Goal: Transaction & Acquisition: Purchase product/service

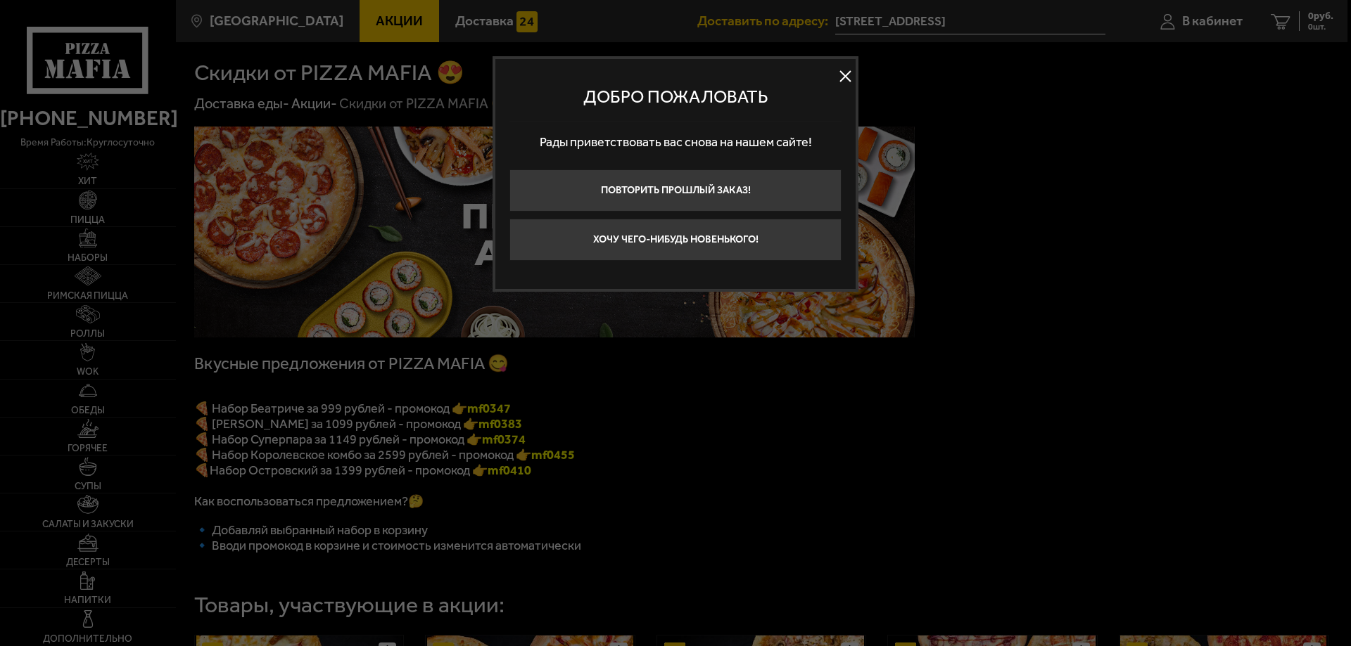
click at [841, 75] on button at bounding box center [844, 76] width 21 height 21
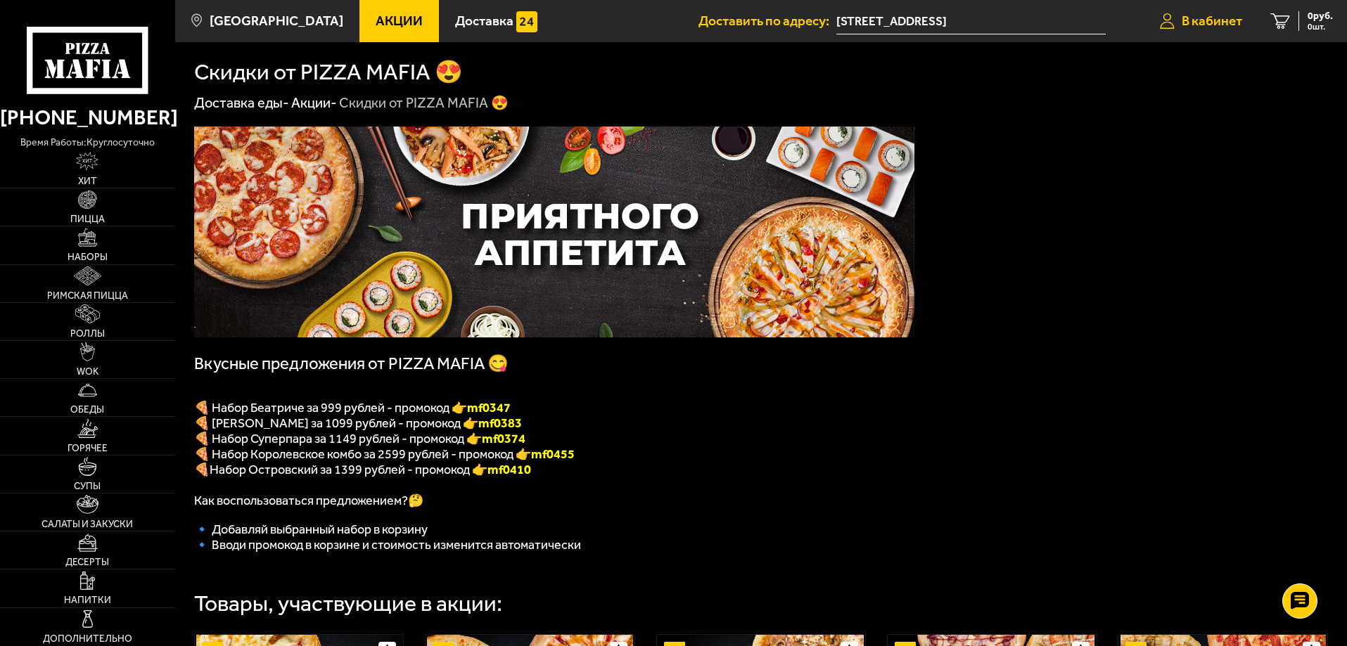
click at [1218, 16] on span "В кабинет" at bounding box center [1212, 20] width 60 height 13
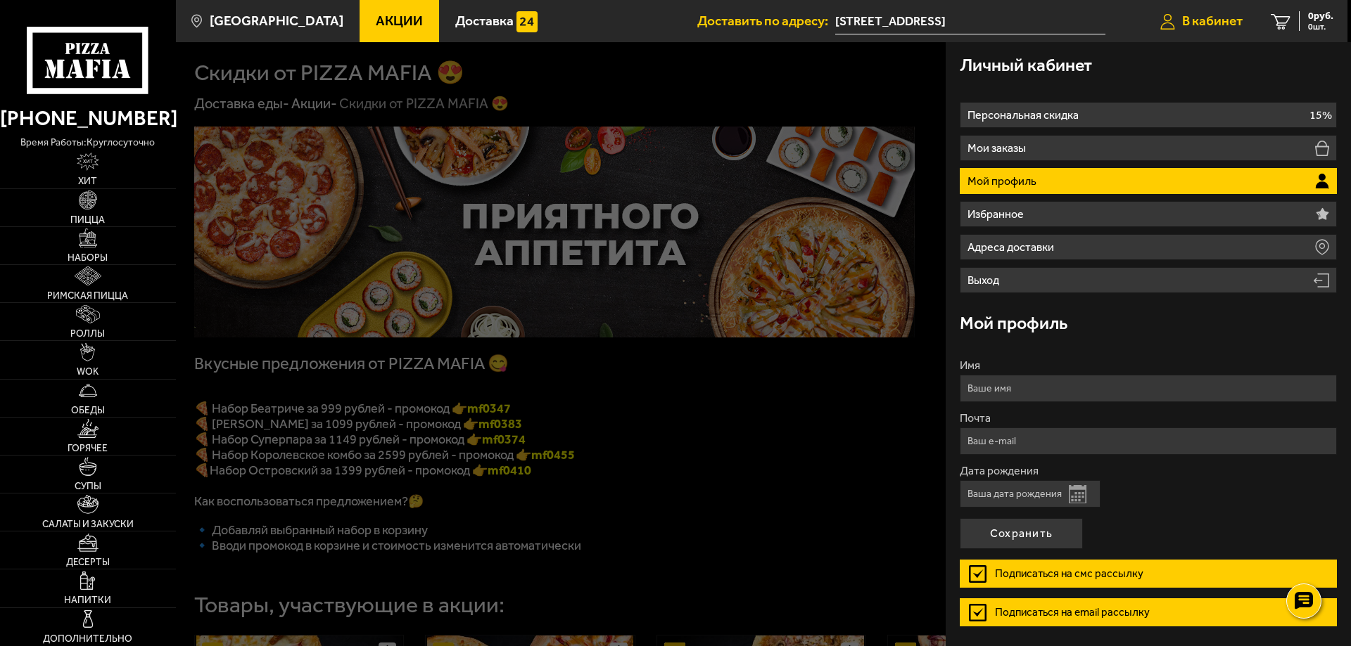
click at [1201, 7] on link "В кабинет" at bounding box center [1201, 21] width 110 height 42
click at [853, 64] on div at bounding box center [851, 365] width 1351 height 646
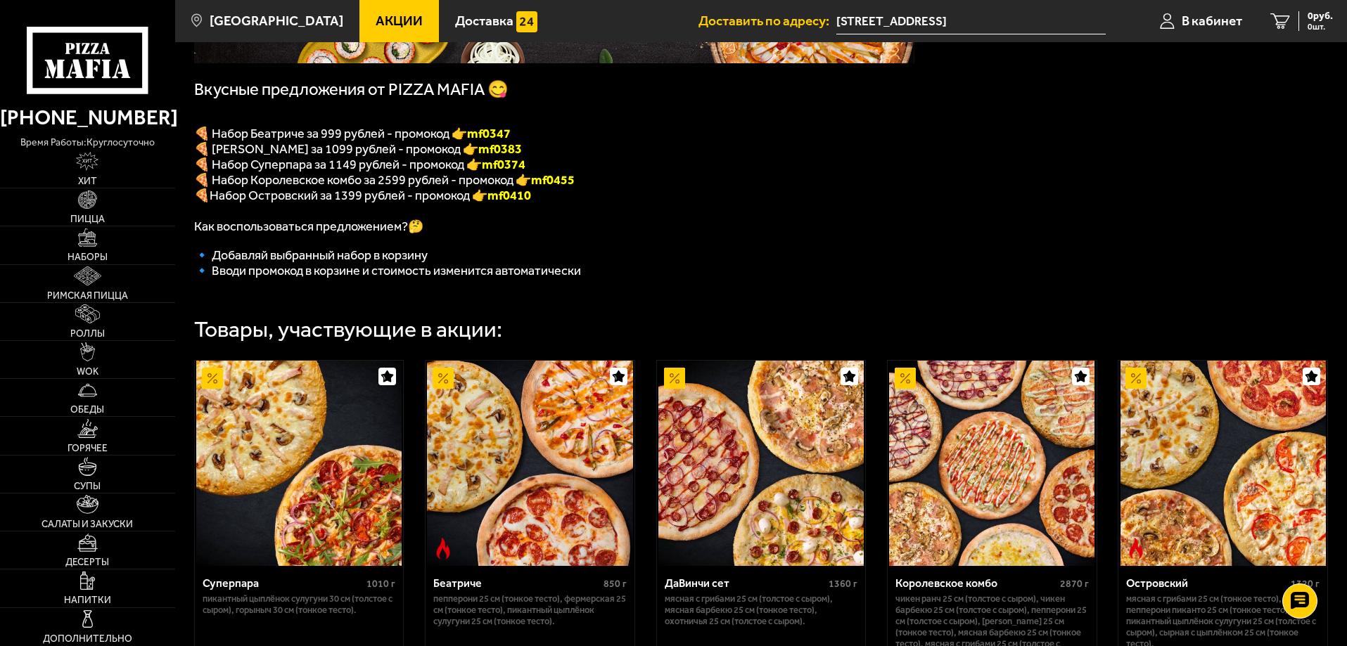
scroll to position [225, 0]
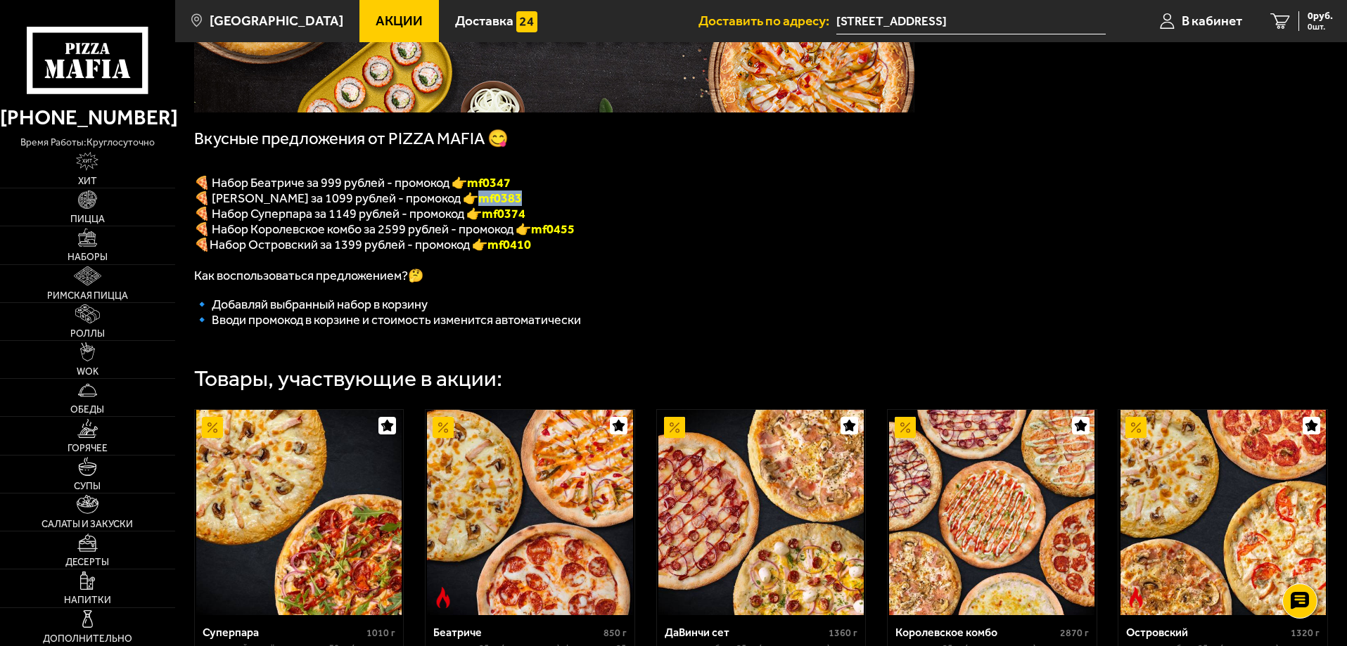
drag, startPoint x: 520, startPoint y: 201, endPoint x: 478, endPoint y: 208, distance: 42.1
click at [478, 206] on p "🍕 Набор ДаВинчи за 1099 рублей - промокод 👉 mf0383" at bounding box center [554, 198] width 720 height 15
copy b "mf0383"
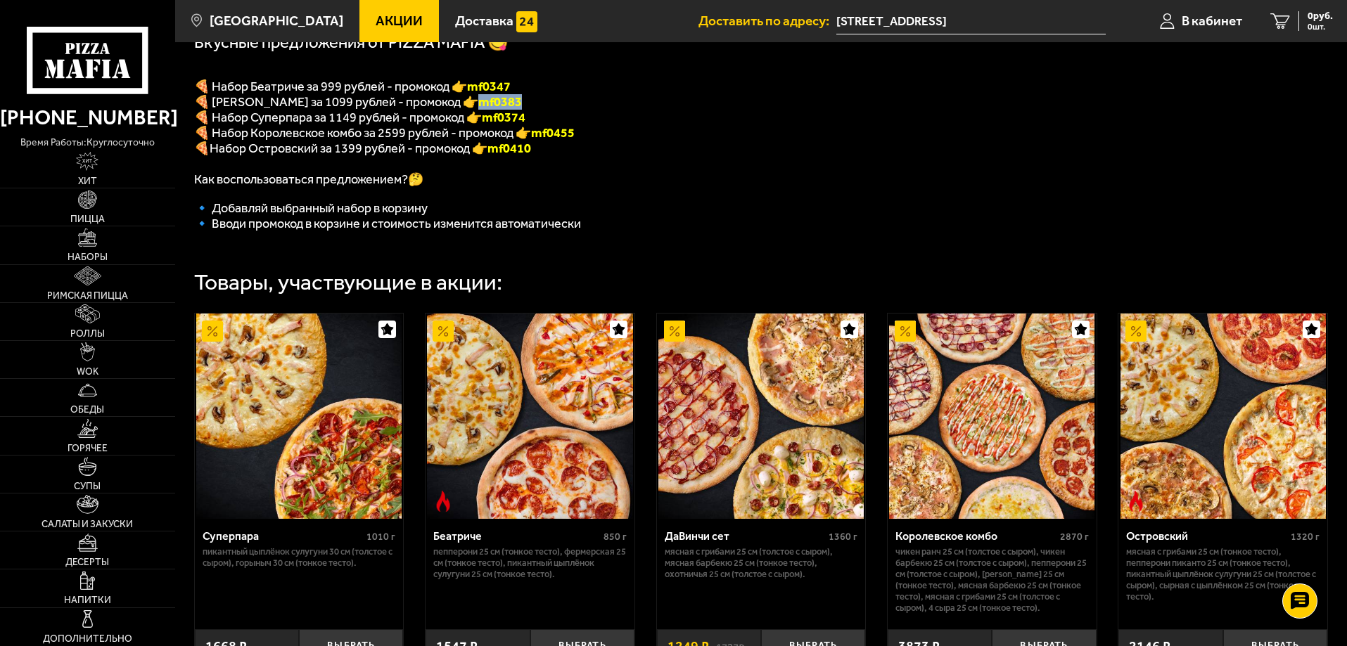
scroll to position [506, 0]
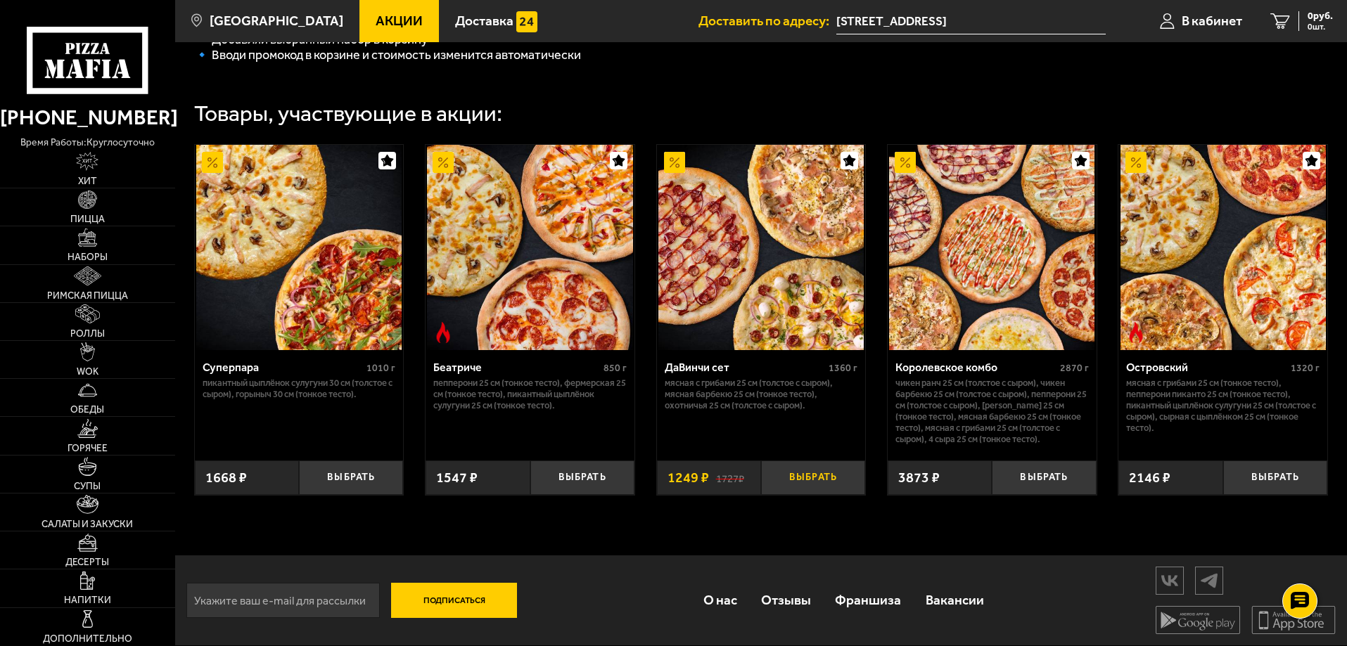
click at [798, 473] on button "Выбрать" at bounding box center [813, 478] width 104 height 34
click at [1292, 25] on span "1 шт." at bounding box center [1312, 27] width 42 height 8
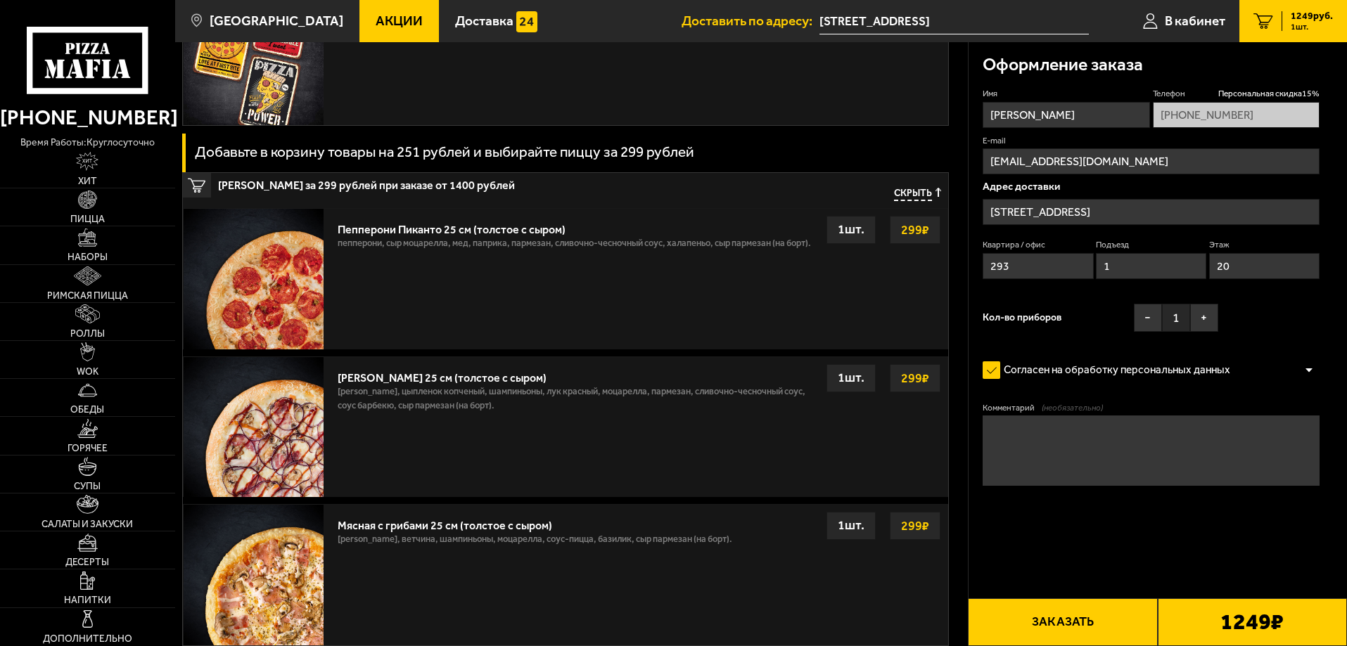
scroll to position [633, 0]
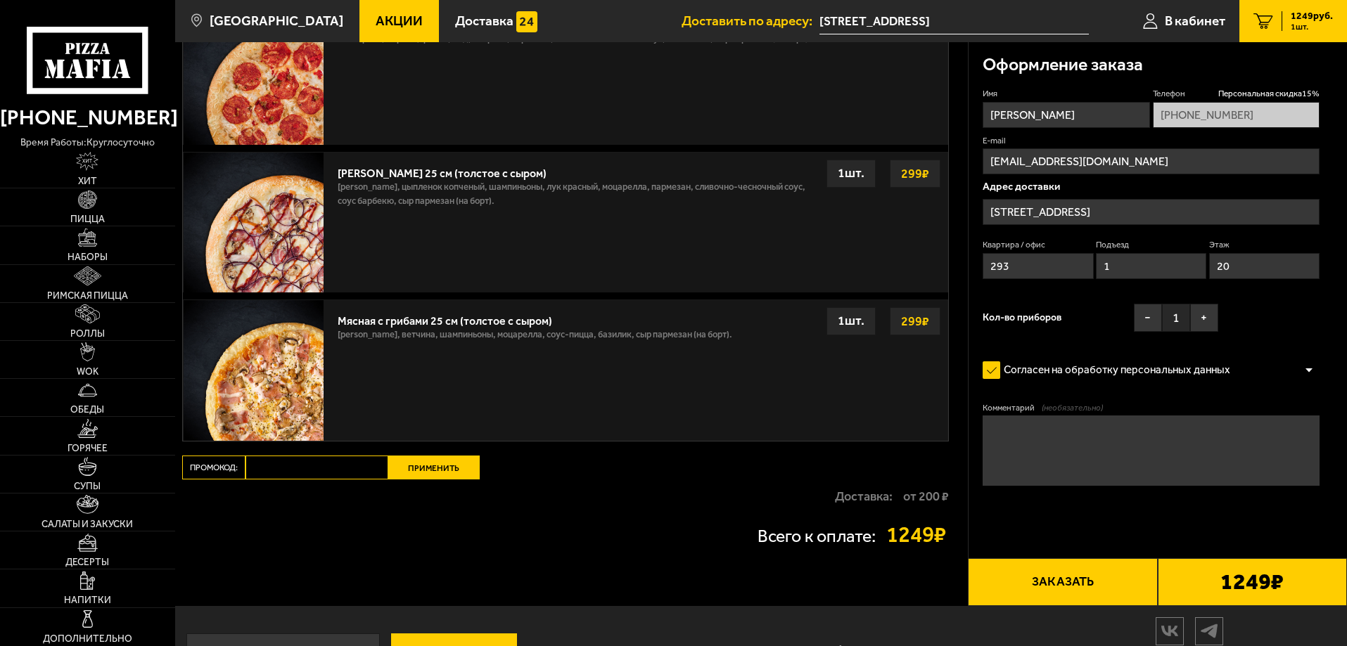
click at [320, 471] on input "Промокод:" at bounding box center [317, 468] width 143 height 24
paste input "mf0383"
type input "mf0383"
click at [418, 470] on button "Применить" at bounding box center [433, 468] width 91 height 24
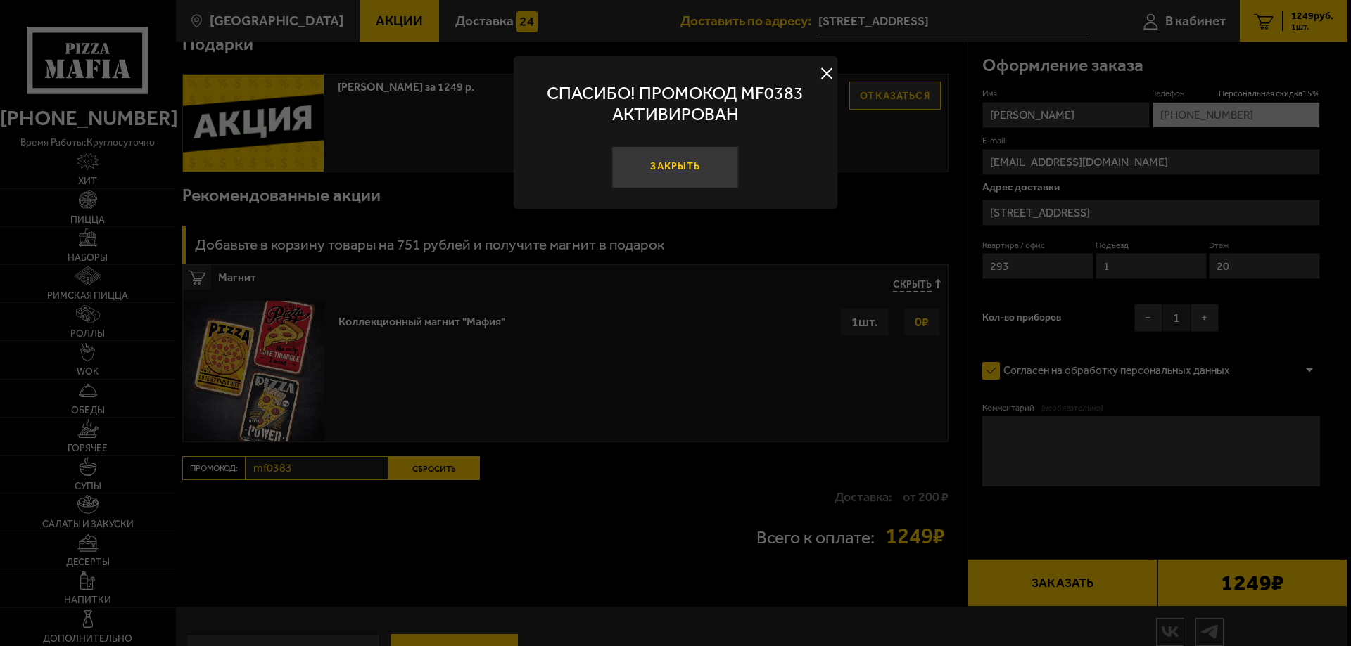
click at [681, 168] on button "Закрыть" at bounding box center [675, 167] width 127 height 42
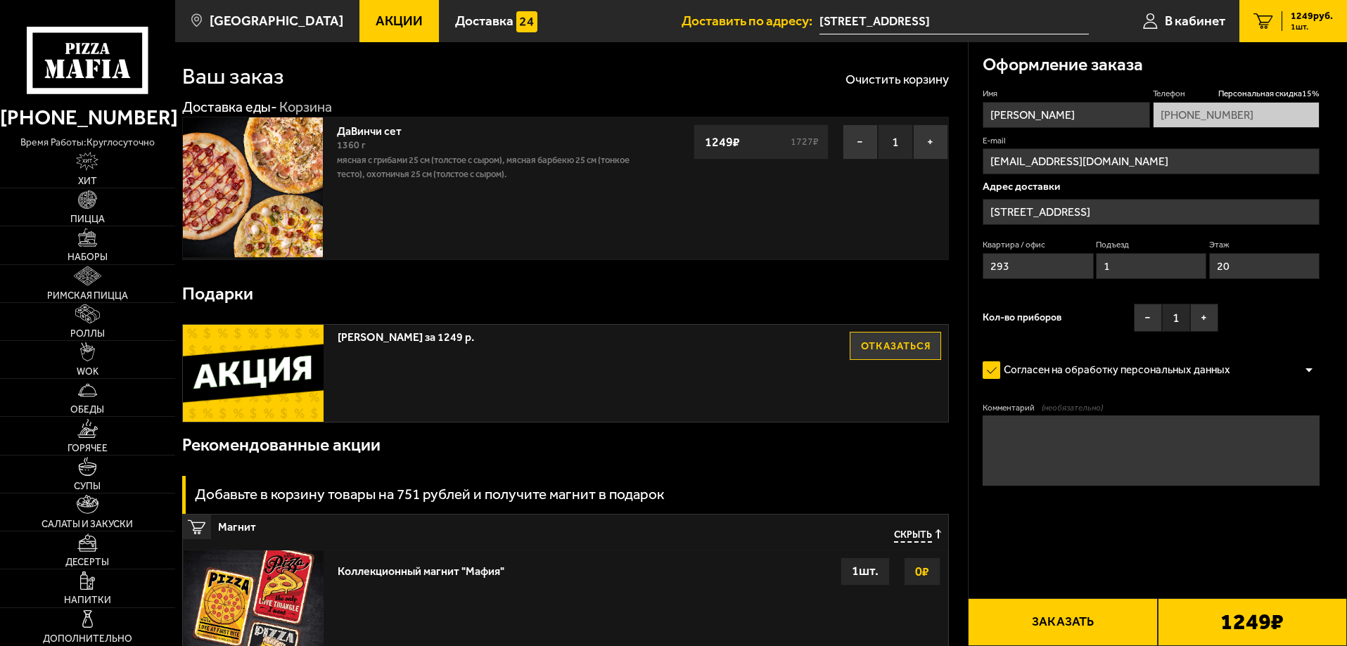
scroll to position [0, 0]
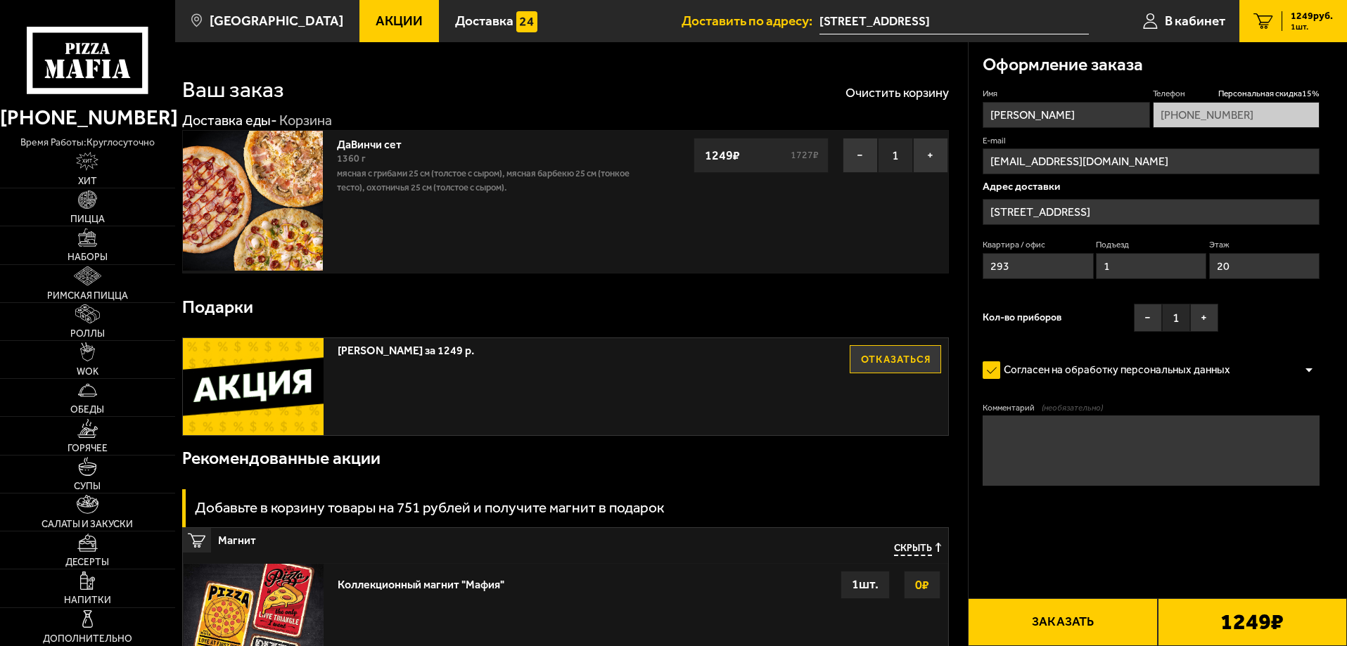
scroll to position [1, 0]
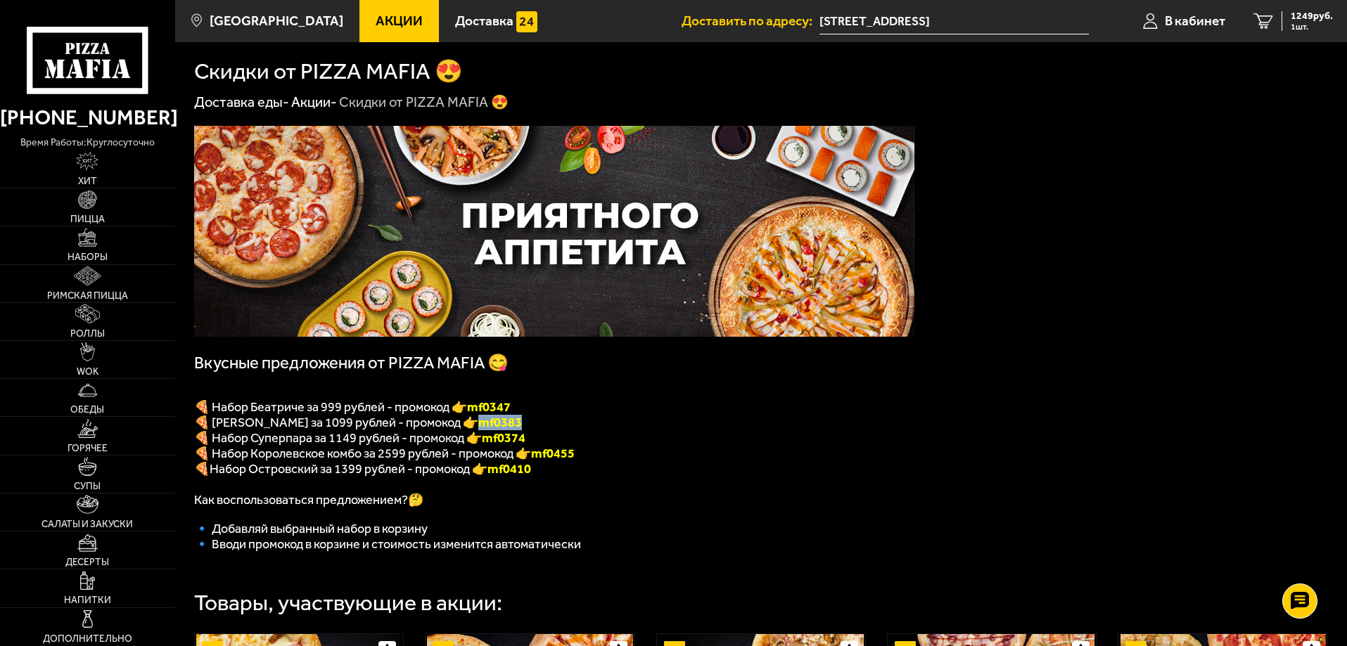
drag, startPoint x: 475, startPoint y: 428, endPoint x: 521, endPoint y: 429, distance: 45.7
click at [521, 429] on p "🍕 Набор ДаВинчи за 1099 рублей - промокод 👉 mf0383" at bounding box center [554, 422] width 720 height 15
copy b "mf0383"
click at [1292, 23] on span "1 шт." at bounding box center [1312, 27] width 42 height 8
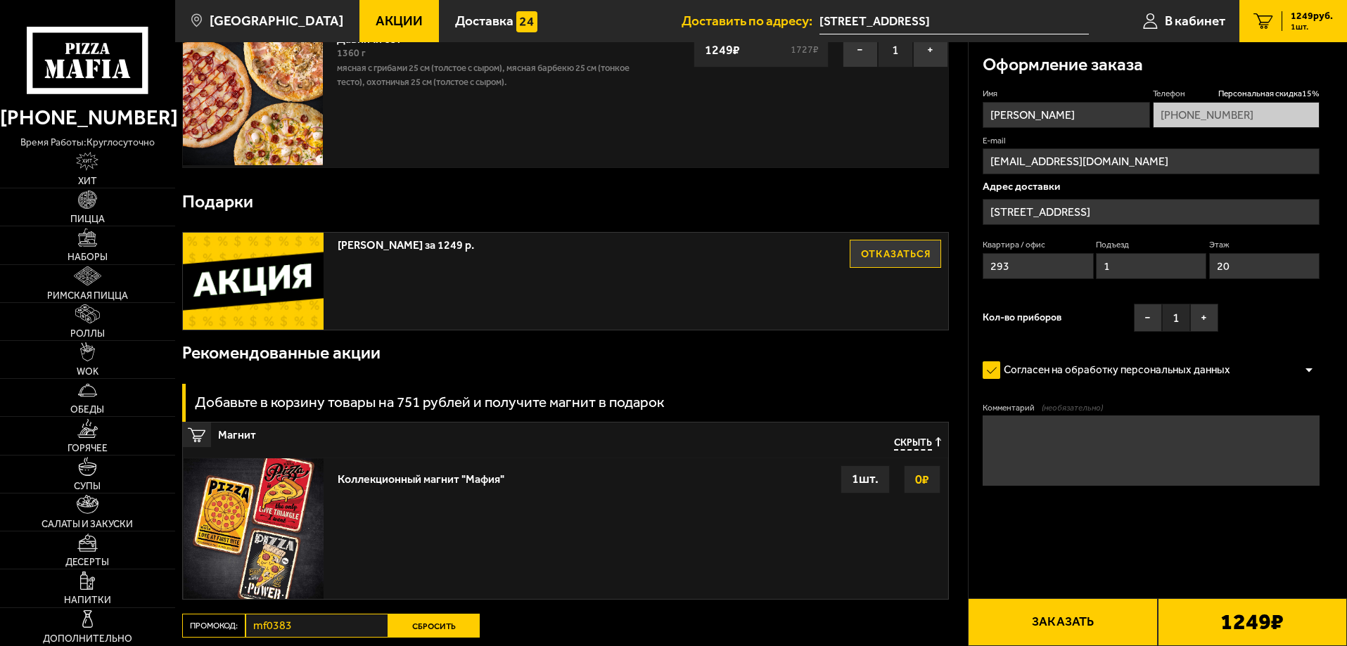
scroll to position [105, 0]
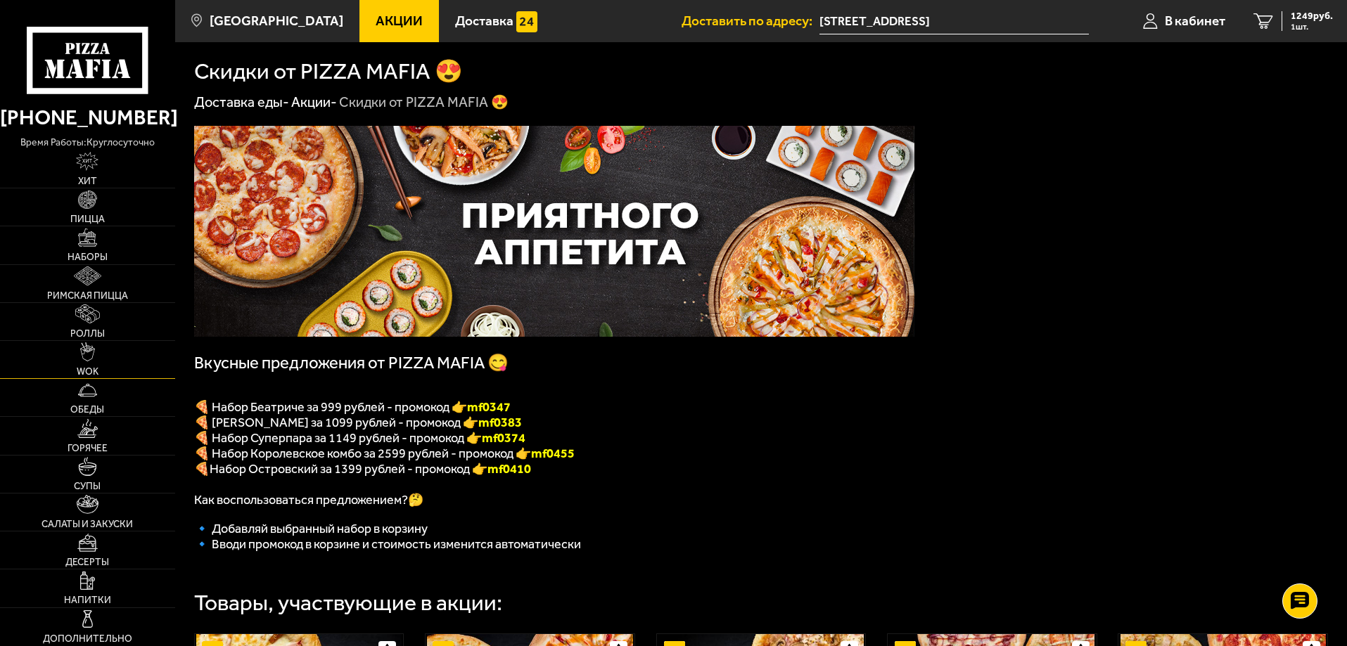
click at [91, 355] on img at bounding box center [87, 352] width 15 height 19
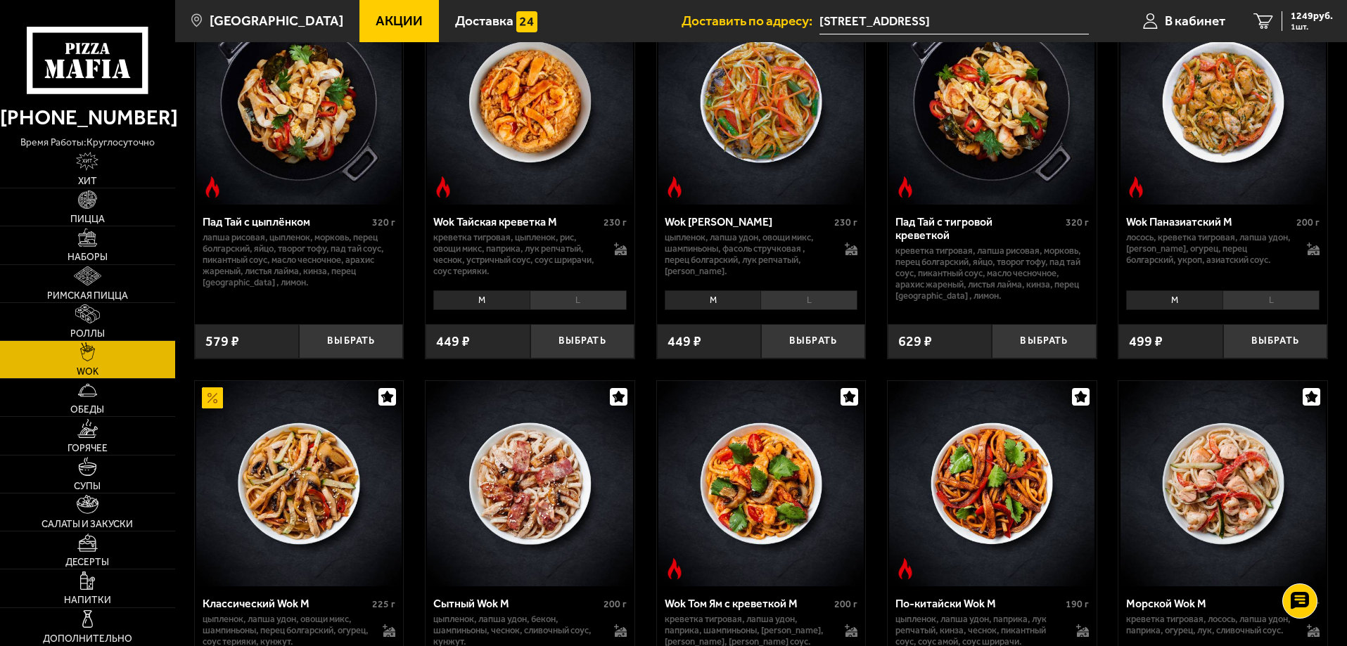
scroll to position [141, 0]
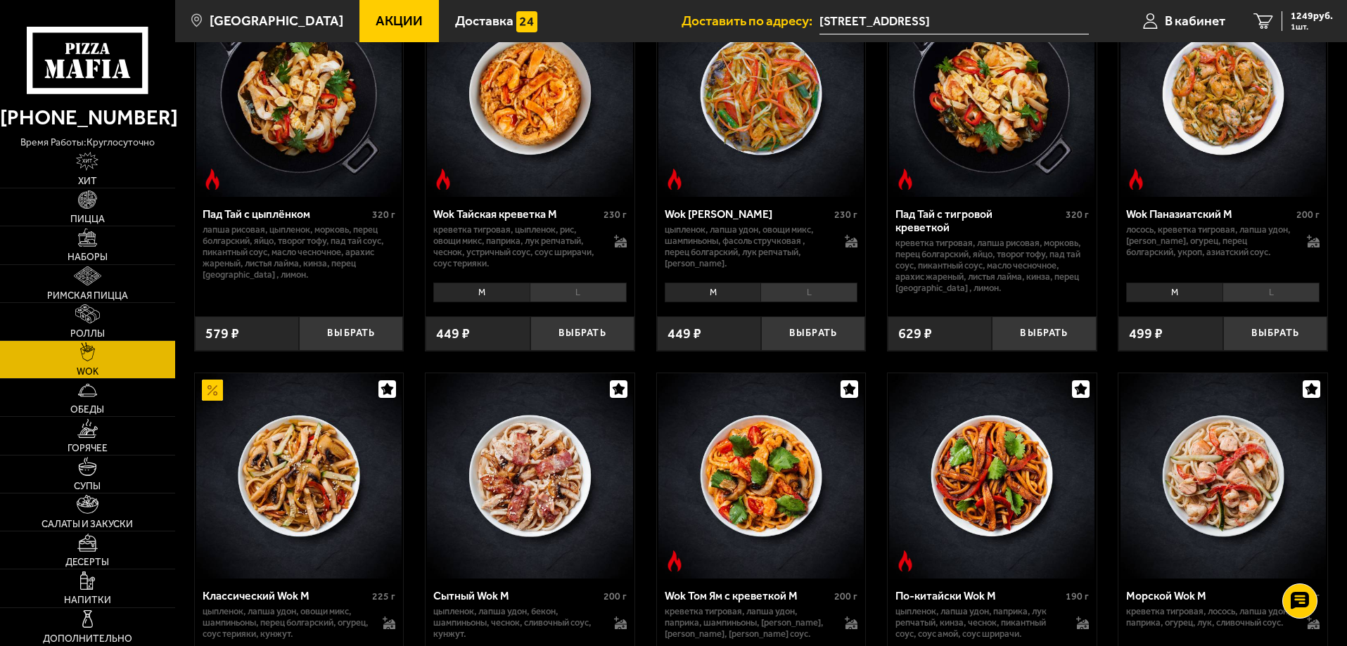
click at [571, 293] on li "L" at bounding box center [578, 293] width 97 height 20
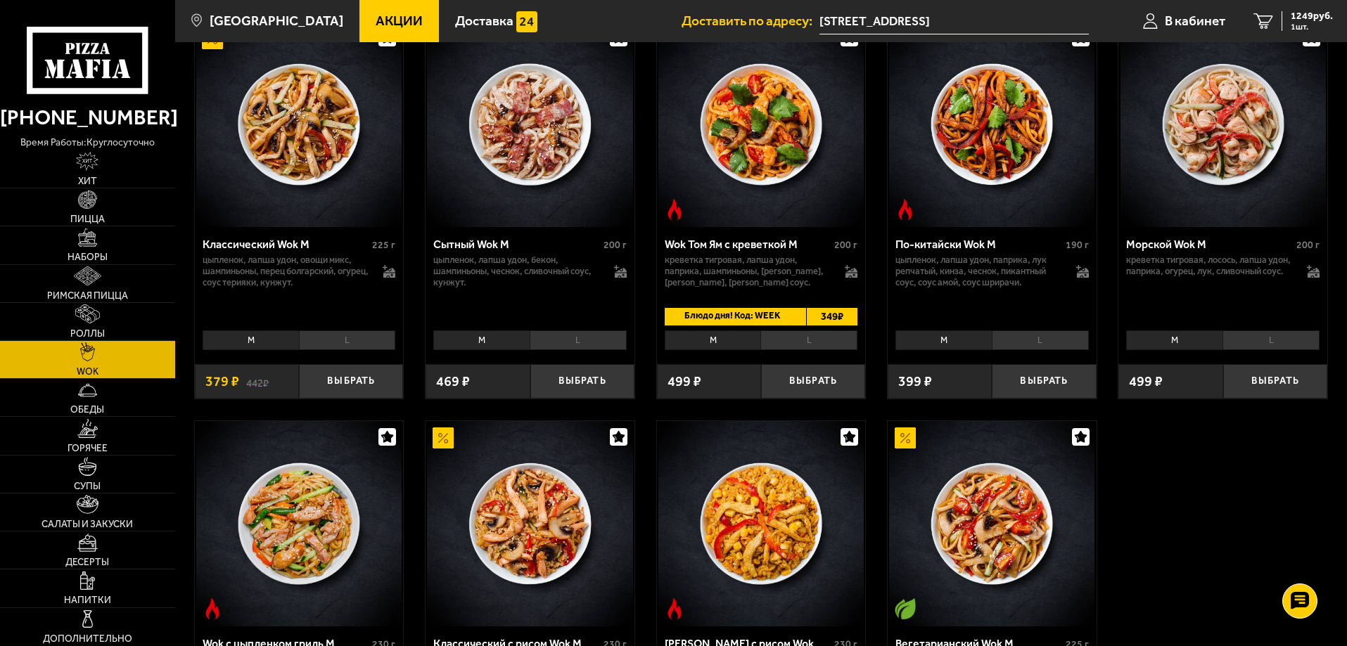
scroll to position [211, 0]
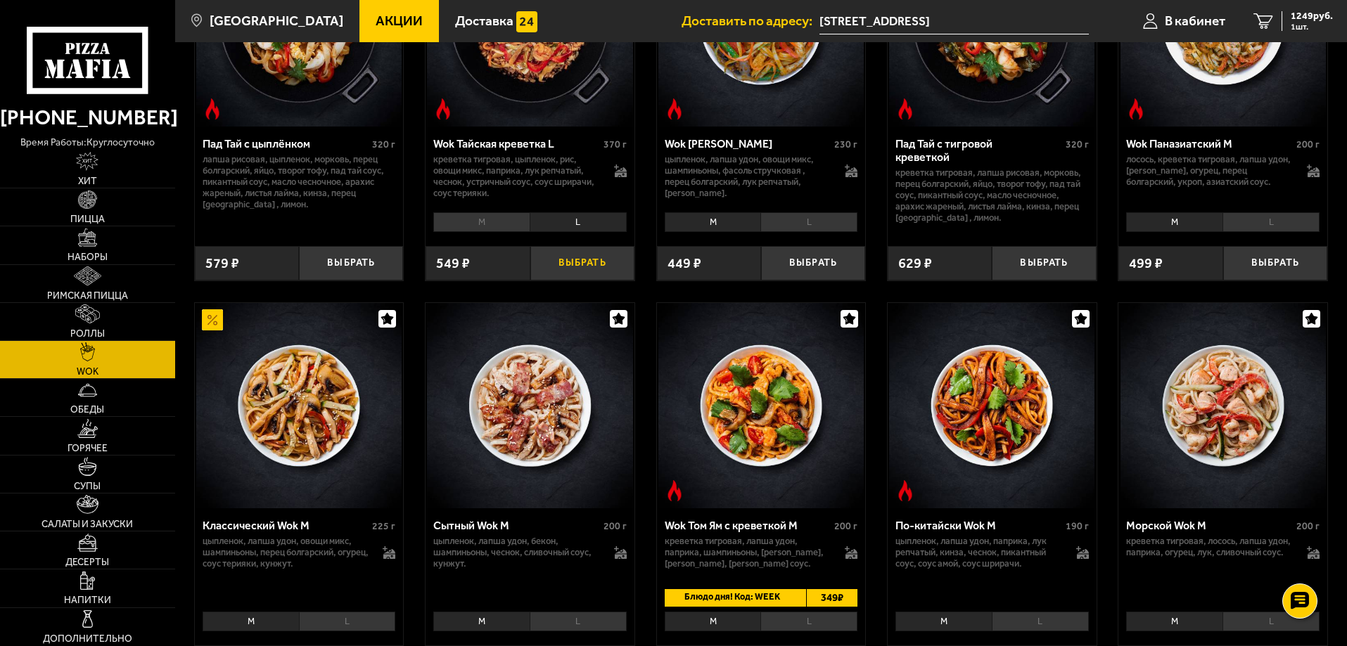
click at [568, 273] on button "Выбрать" at bounding box center [582, 263] width 104 height 34
click at [1291, 15] on span "1716 руб." at bounding box center [1312, 16] width 42 height 10
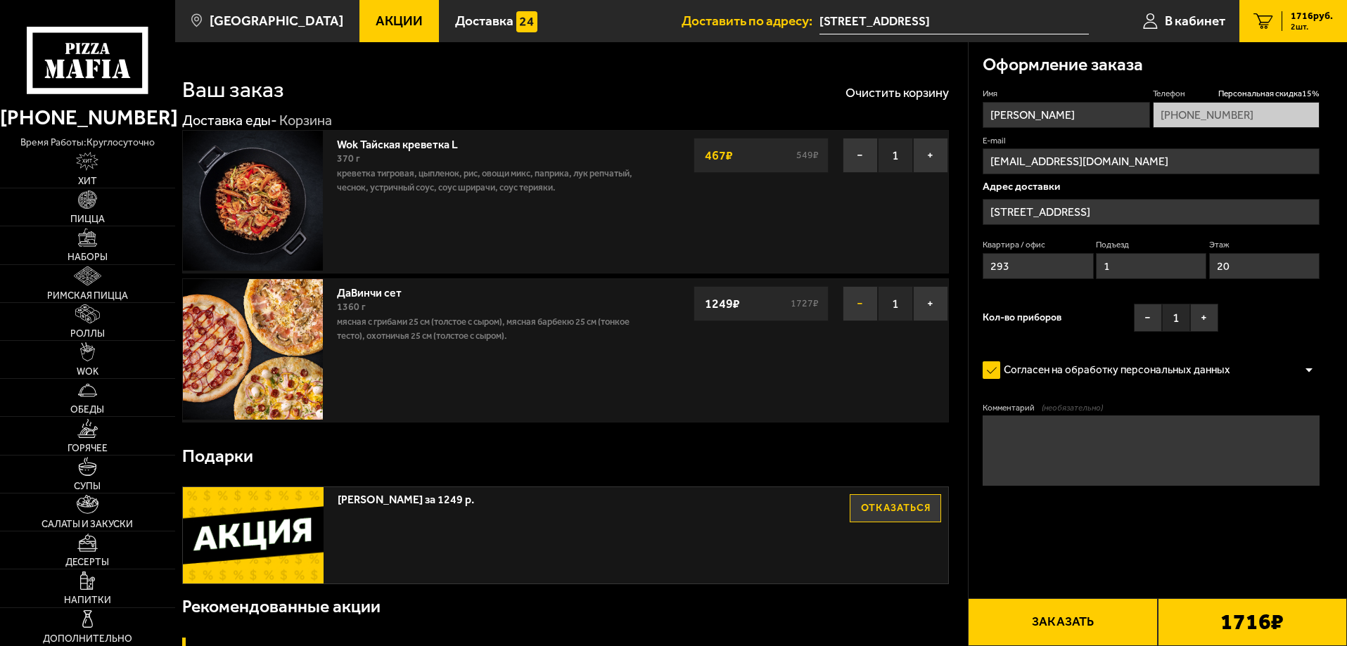
click at [858, 306] on button "−" at bounding box center [860, 303] width 35 height 35
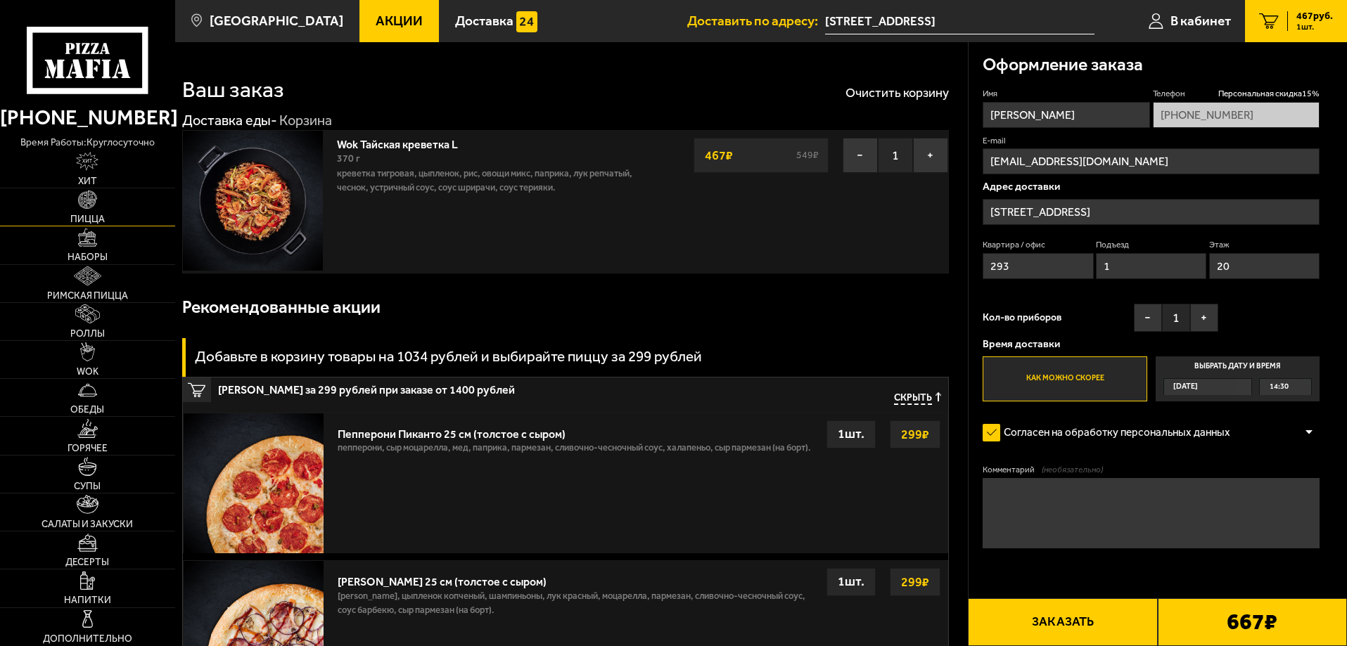
click at [89, 215] on span "Пицца" at bounding box center [87, 220] width 34 height 10
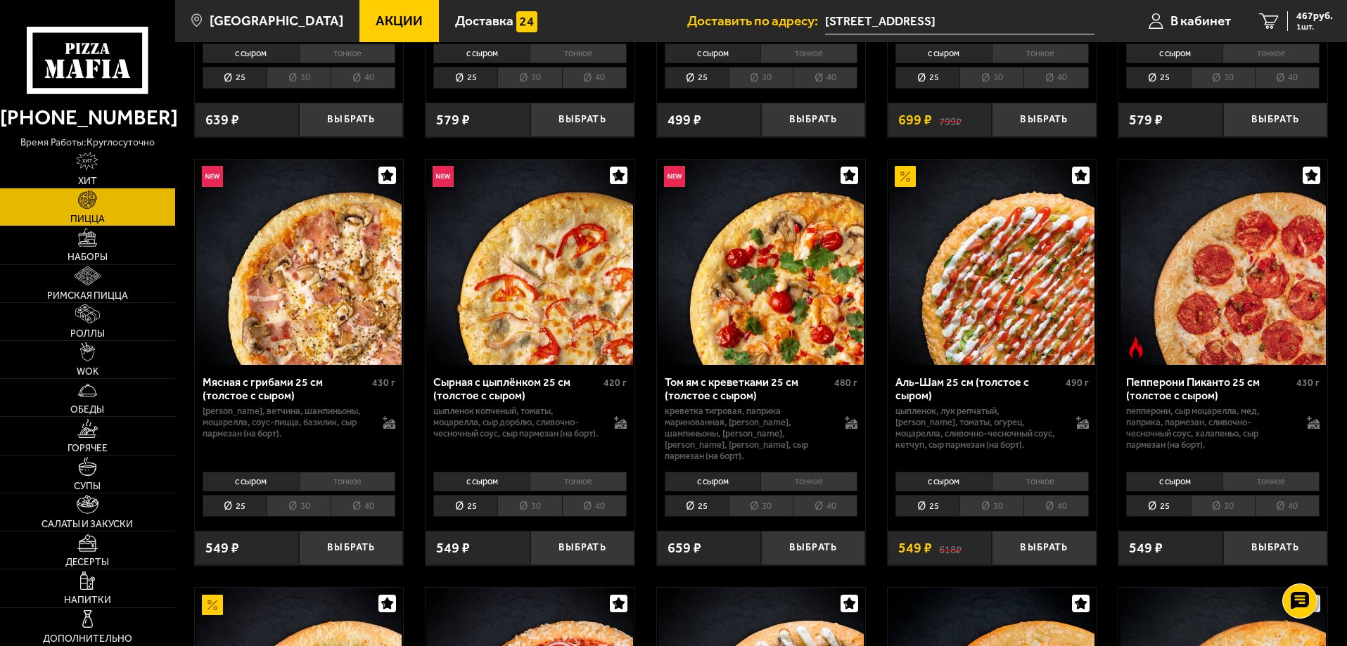
scroll to position [352, 0]
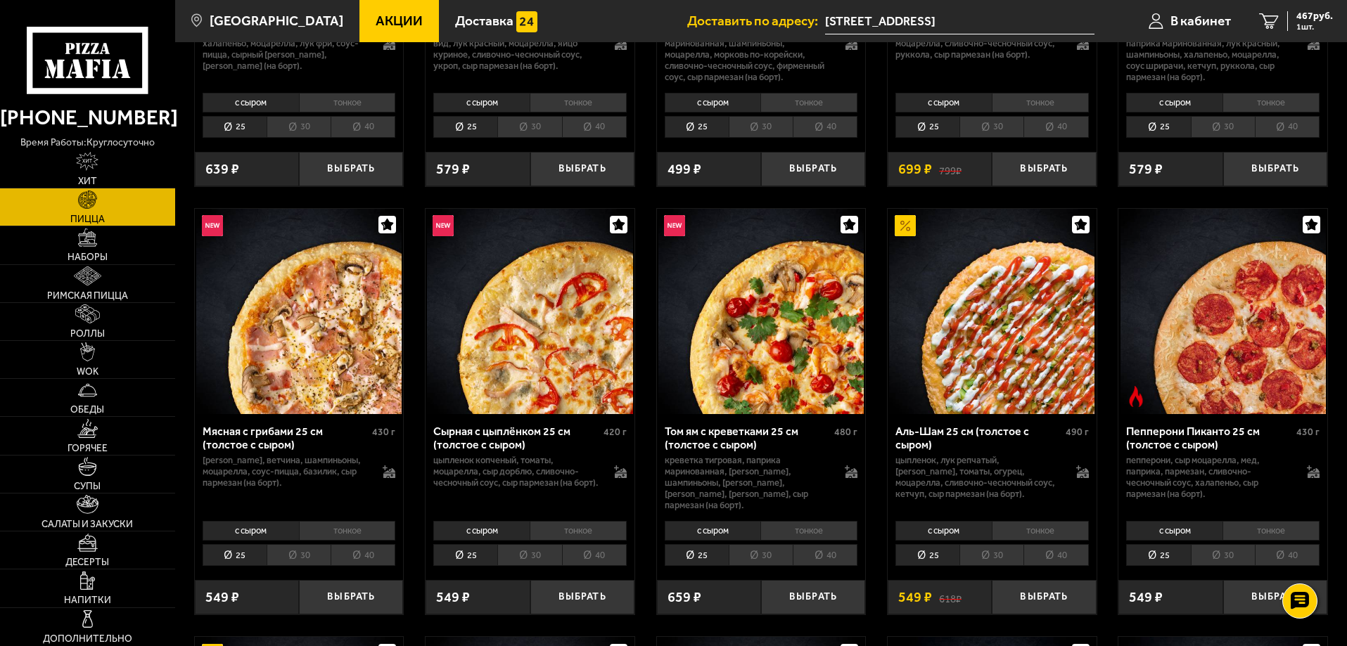
click at [376, 23] on span "Акции" at bounding box center [399, 20] width 47 height 13
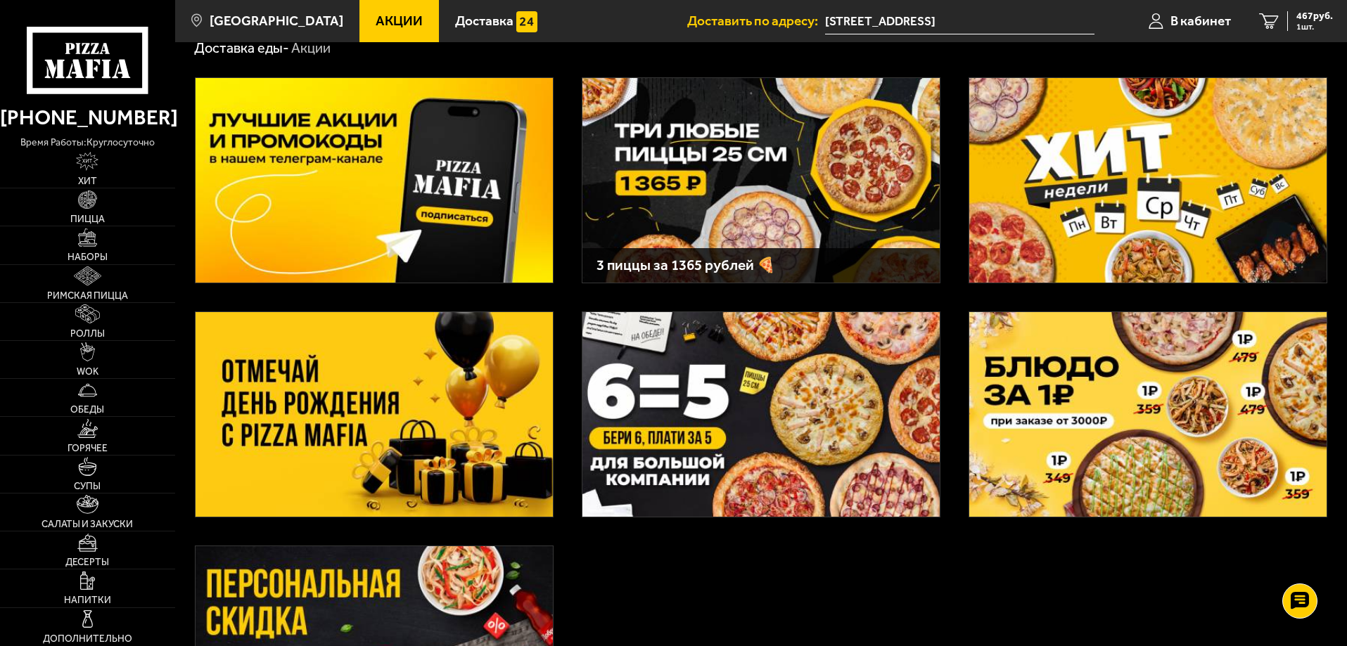
scroll to position [141, 0]
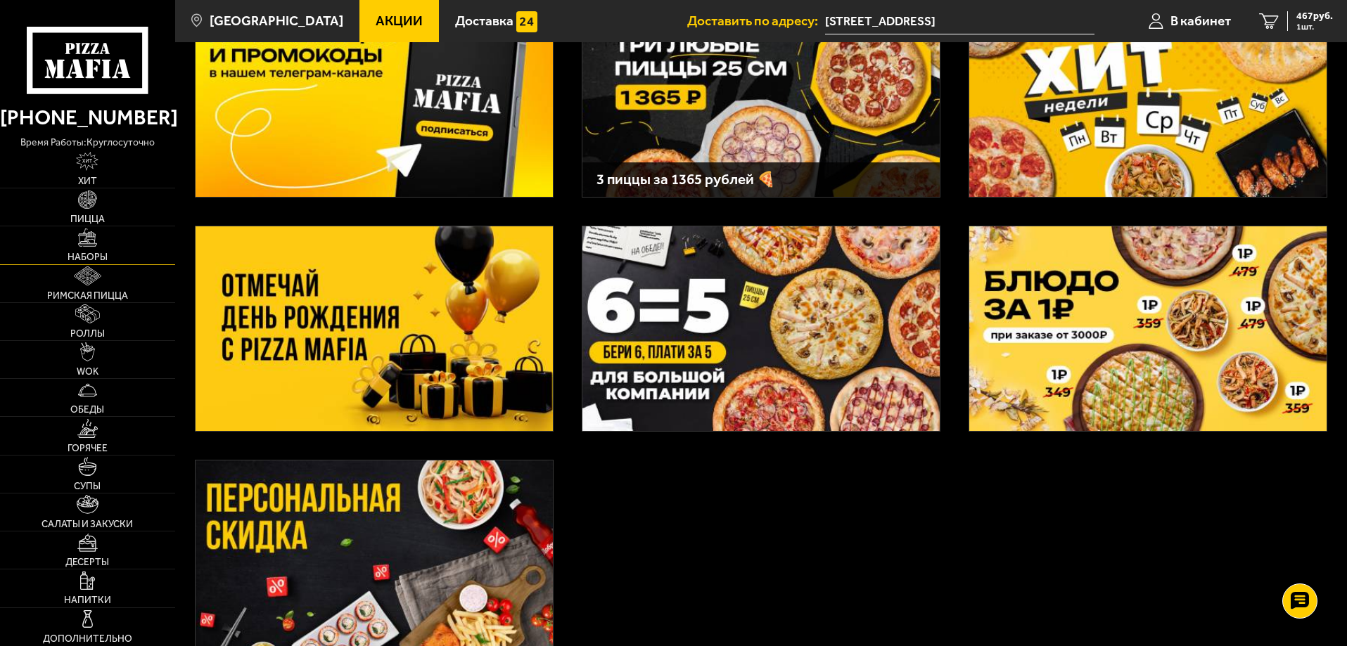
click at [90, 253] on span "Наборы" at bounding box center [88, 258] width 40 height 10
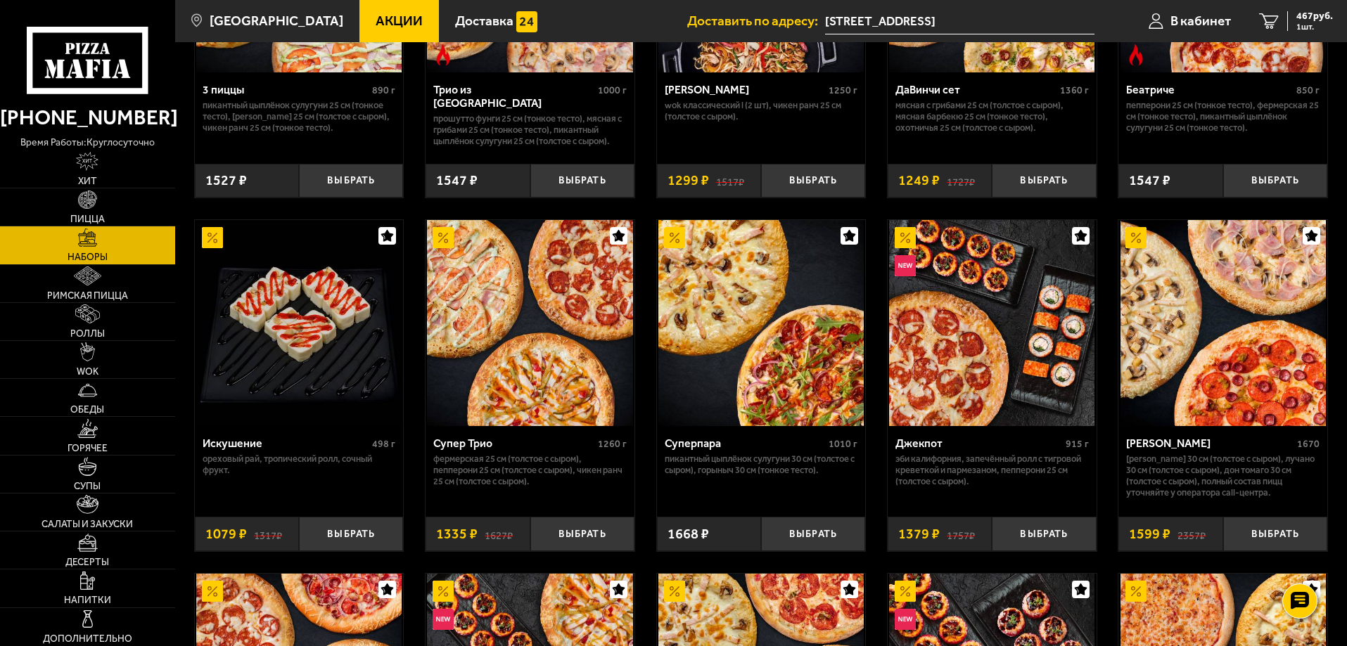
scroll to position [563, 0]
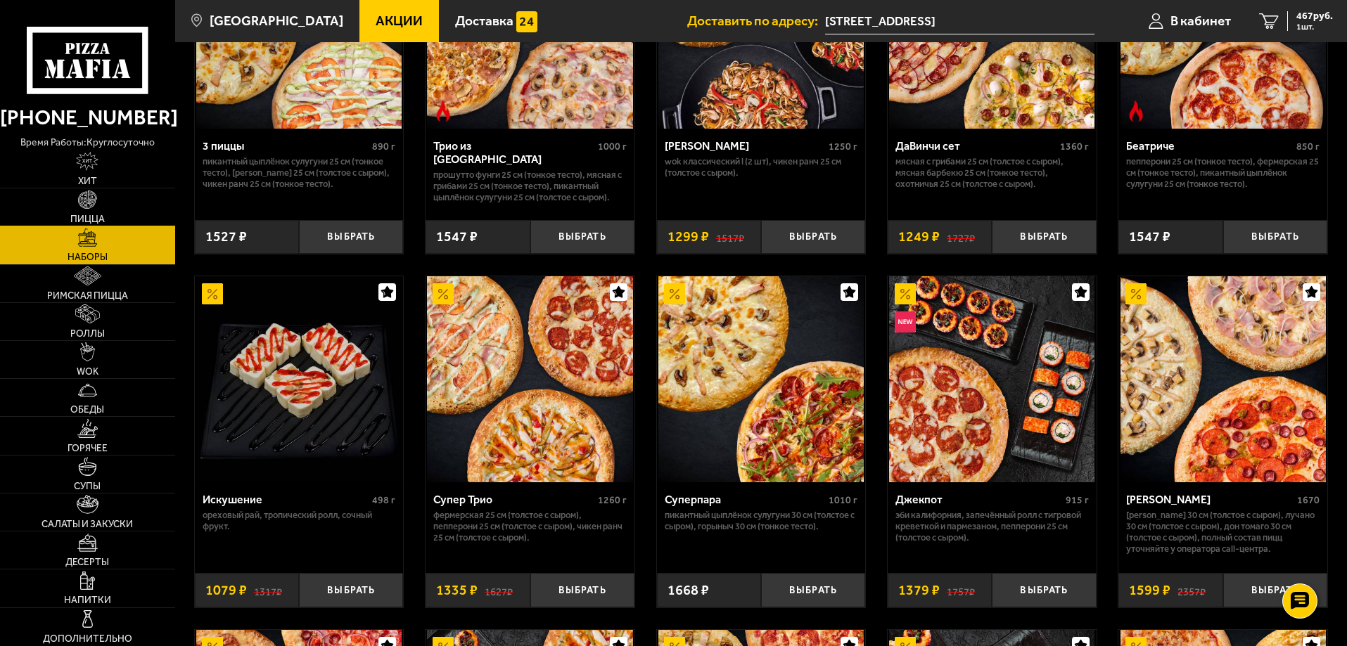
click at [77, 211] on link "Пицца" at bounding box center [87, 207] width 175 height 37
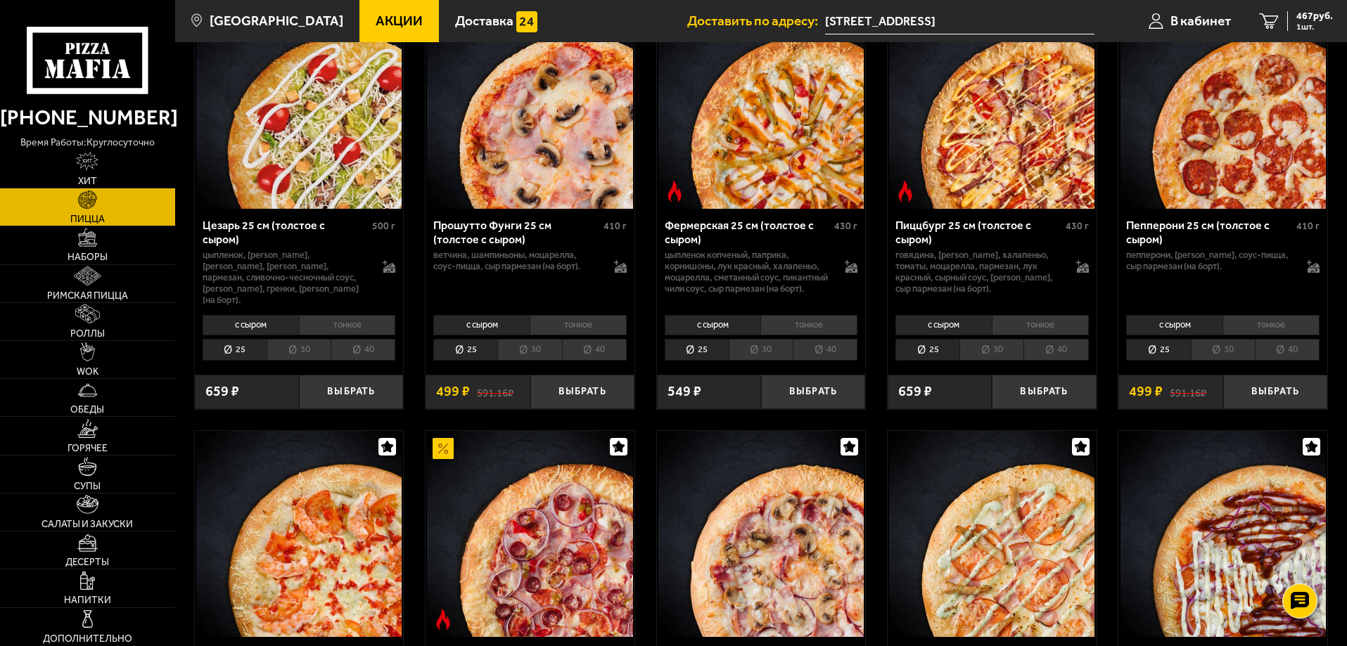
scroll to position [1688, 0]
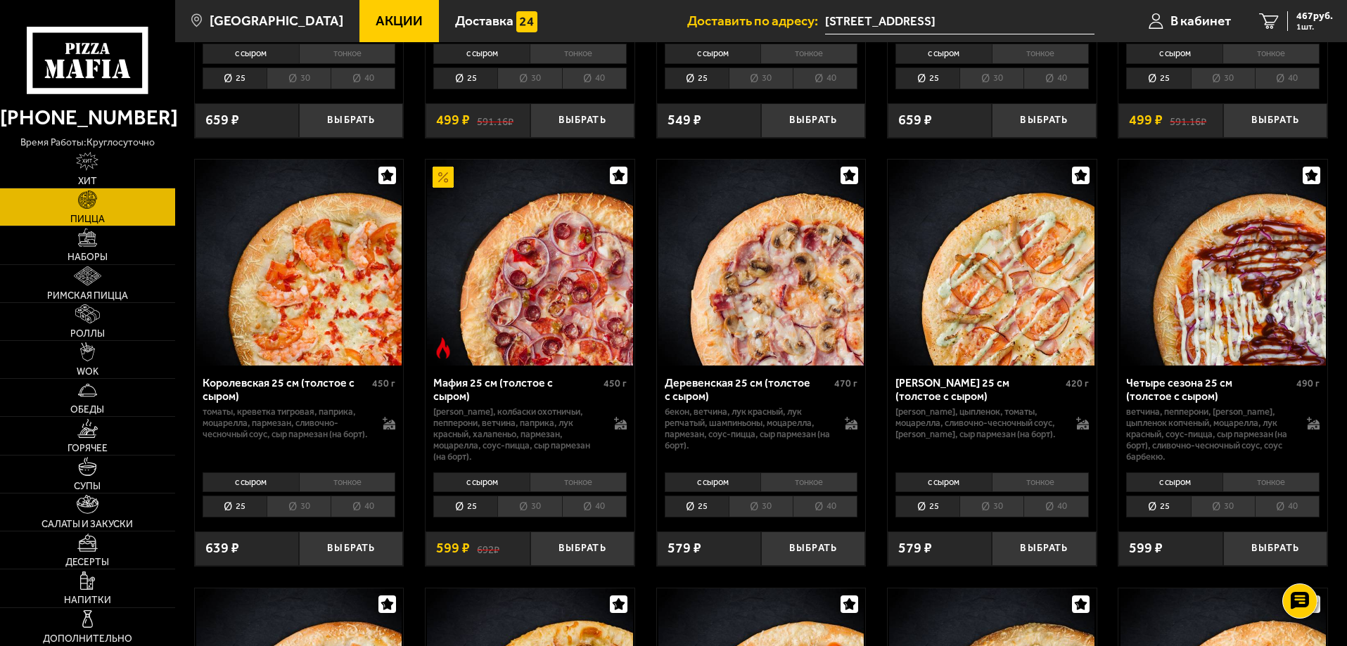
click at [553, 490] on li "тонкое" at bounding box center [578, 483] width 97 height 20
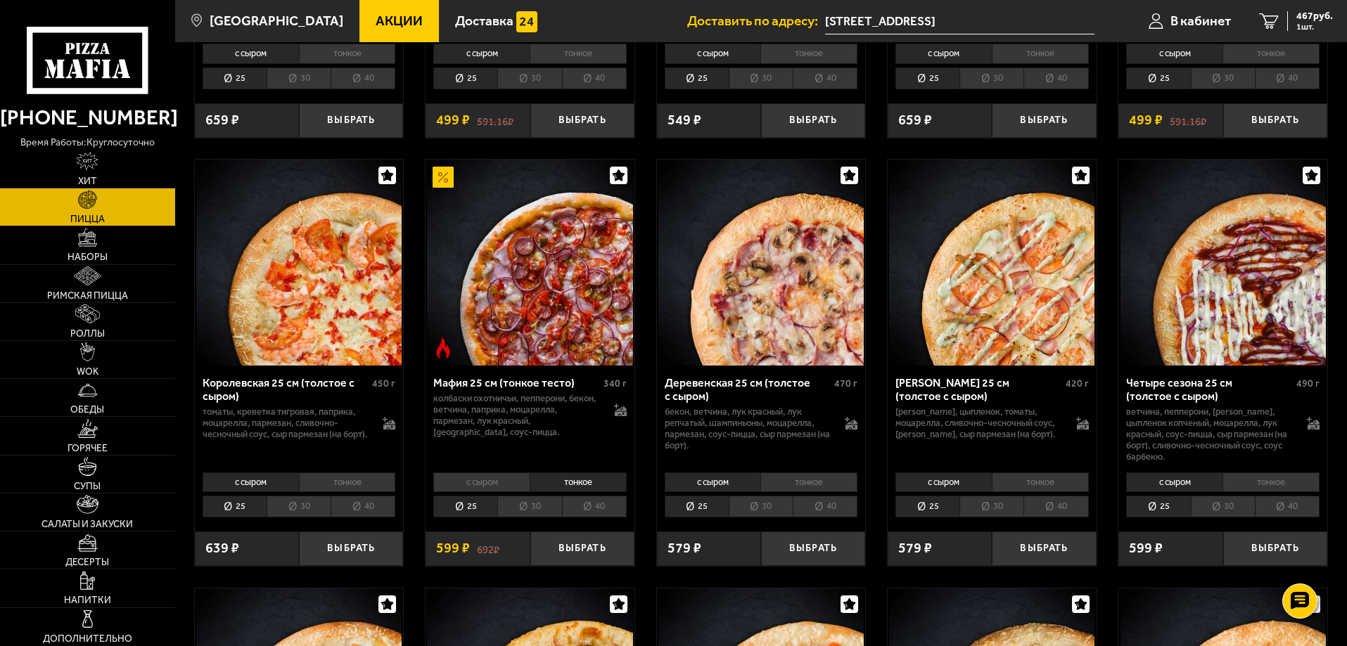
click at [541, 509] on li "30" at bounding box center [529, 507] width 64 height 22
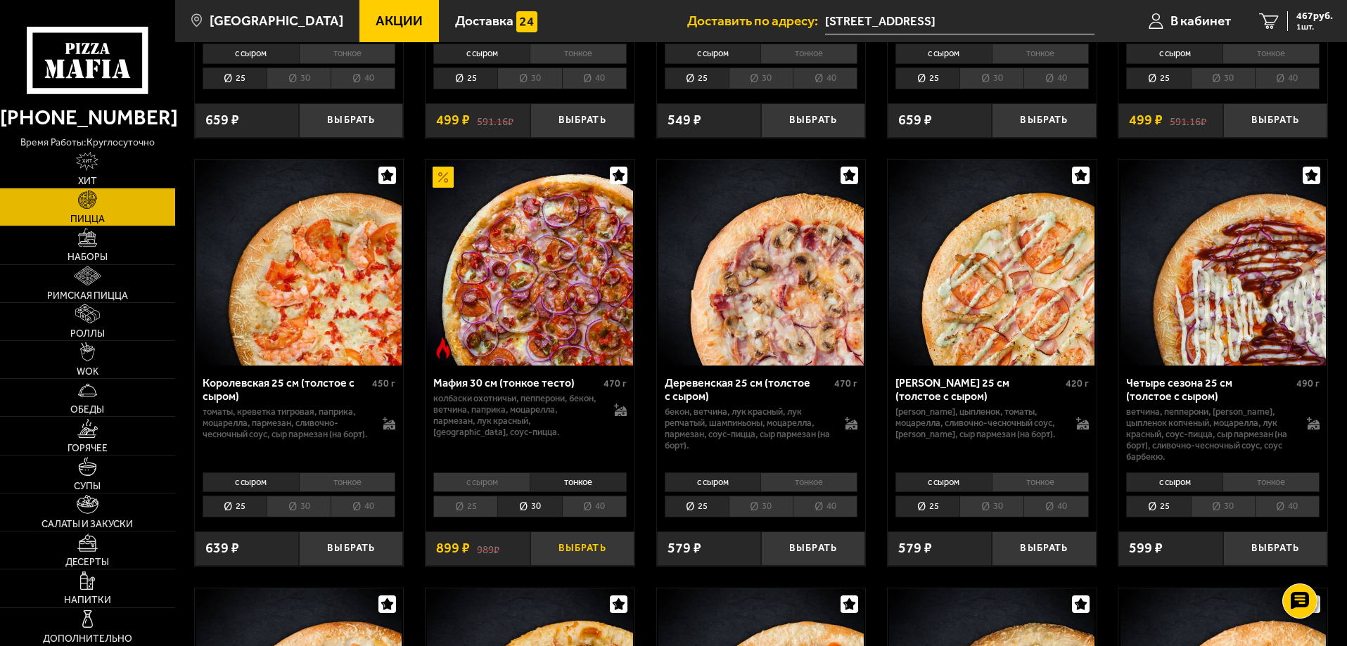
click at [567, 551] on button "Выбрать" at bounding box center [582, 549] width 104 height 34
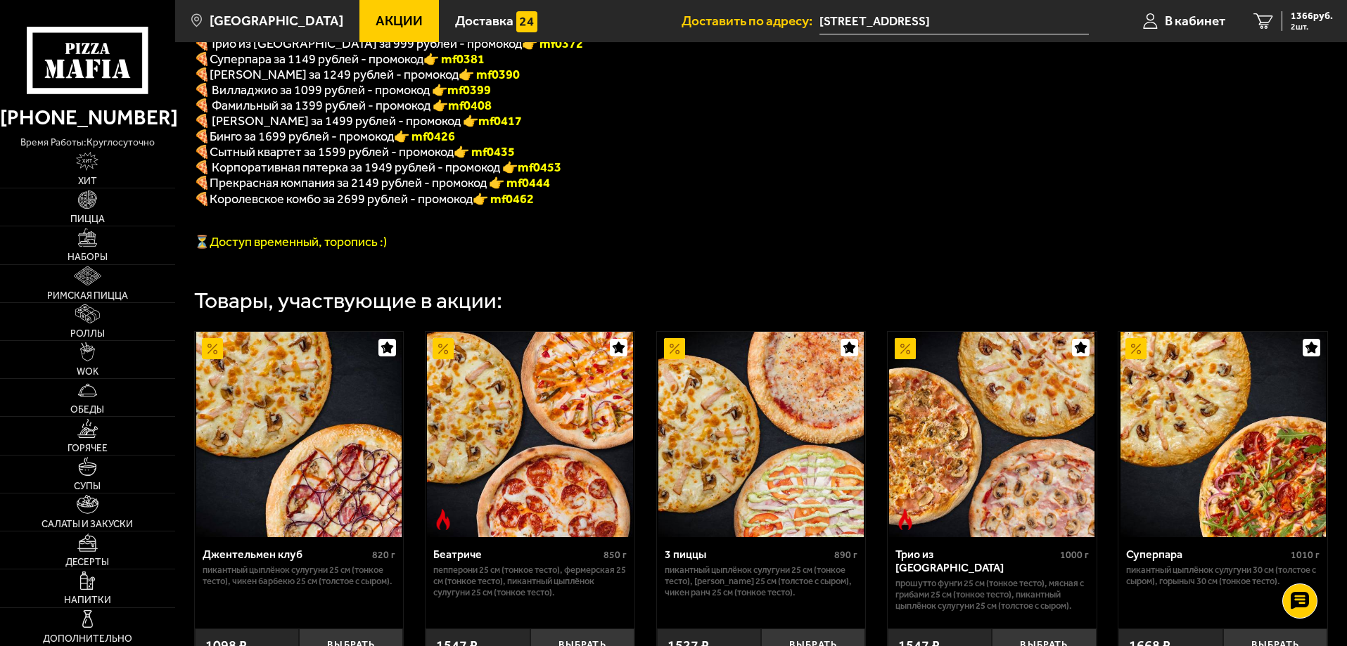
scroll to position [703, 0]
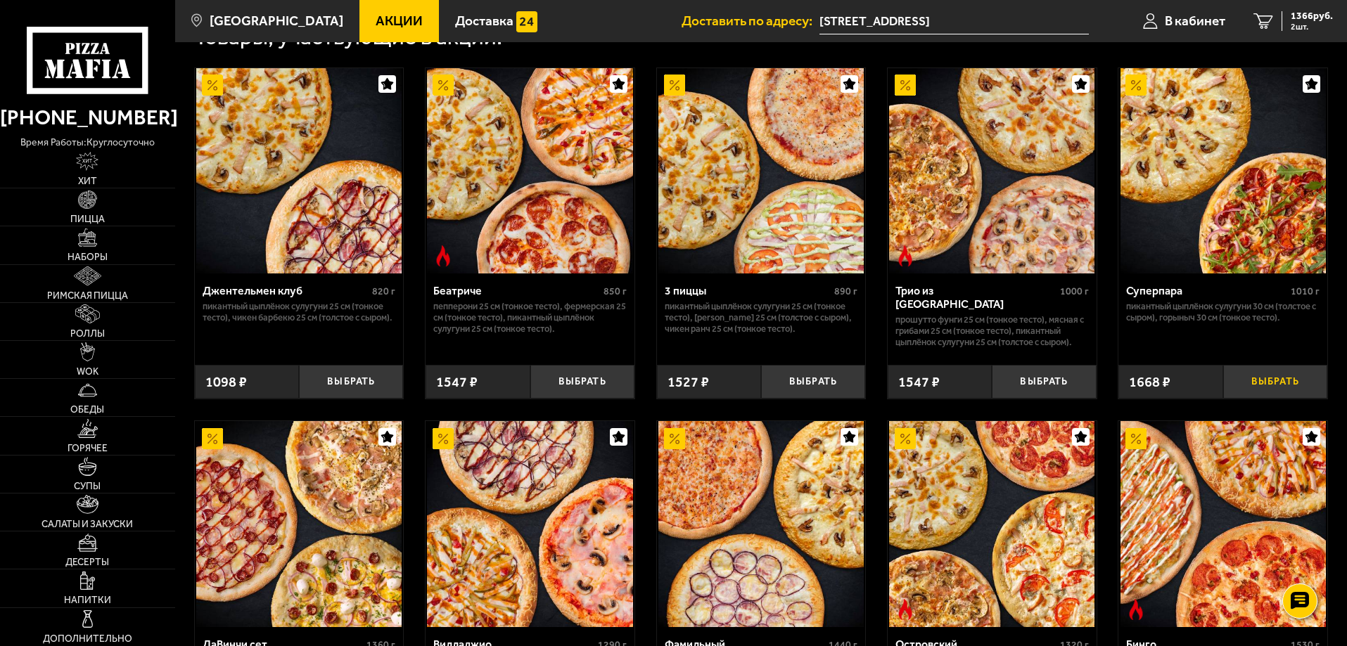
click at [1262, 396] on button "Выбрать" at bounding box center [1275, 382] width 104 height 34
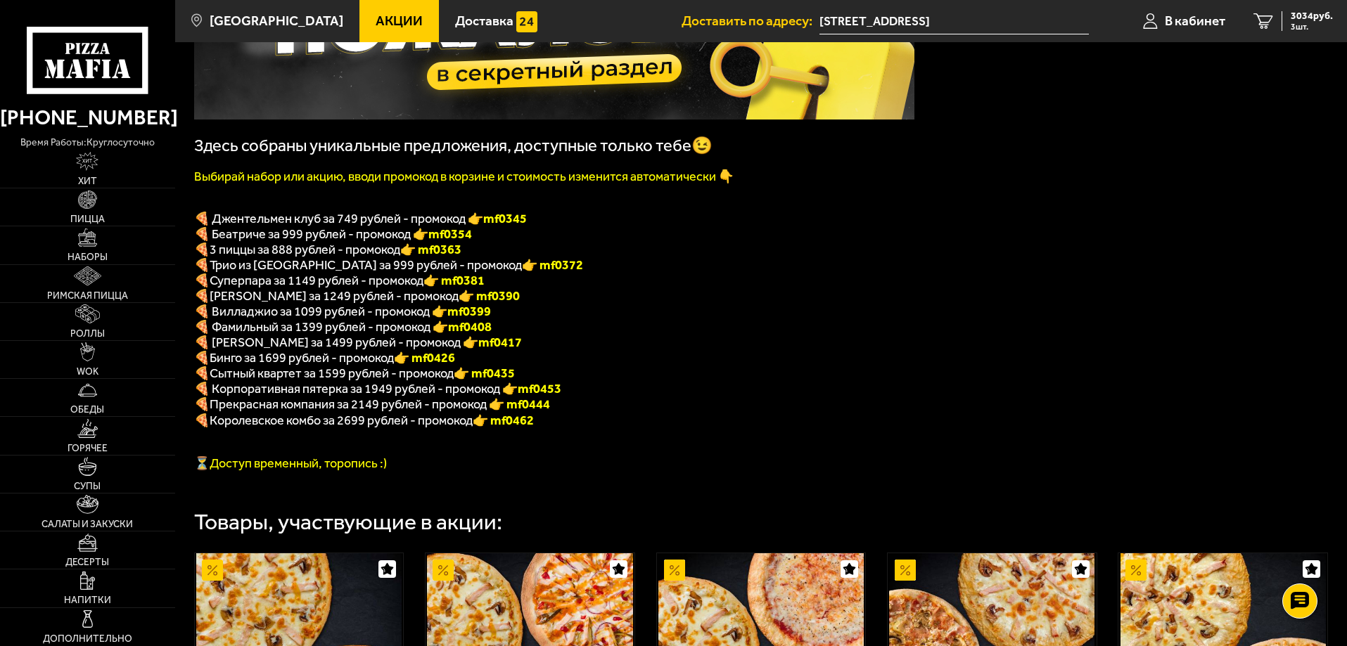
scroll to position [211, 0]
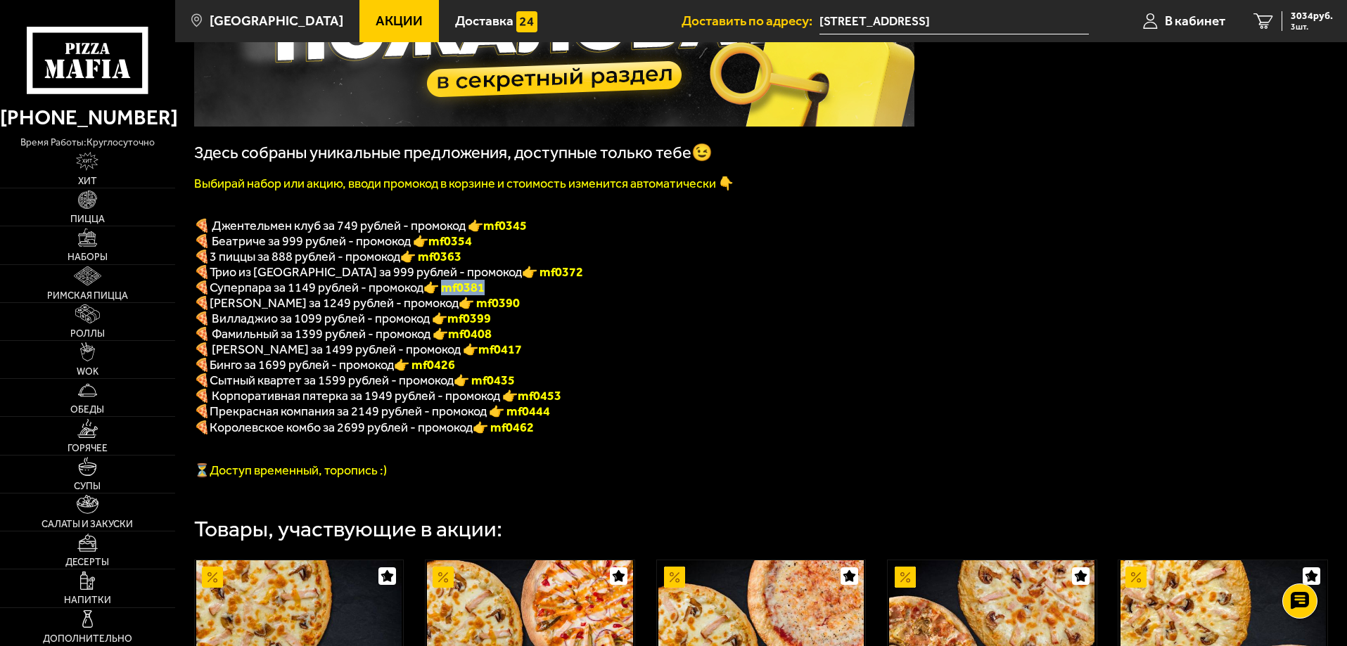
drag, startPoint x: 448, startPoint y: 295, endPoint x: 499, endPoint y: 298, distance: 50.7
click at [499, 295] on p "🍕 Суперпара за 1149 рублей - промокод 👉 mf0381" at bounding box center [554, 287] width 720 height 15
copy font "f0381"
click at [1298, 15] on span "3034 руб." at bounding box center [1312, 16] width 42 height 10
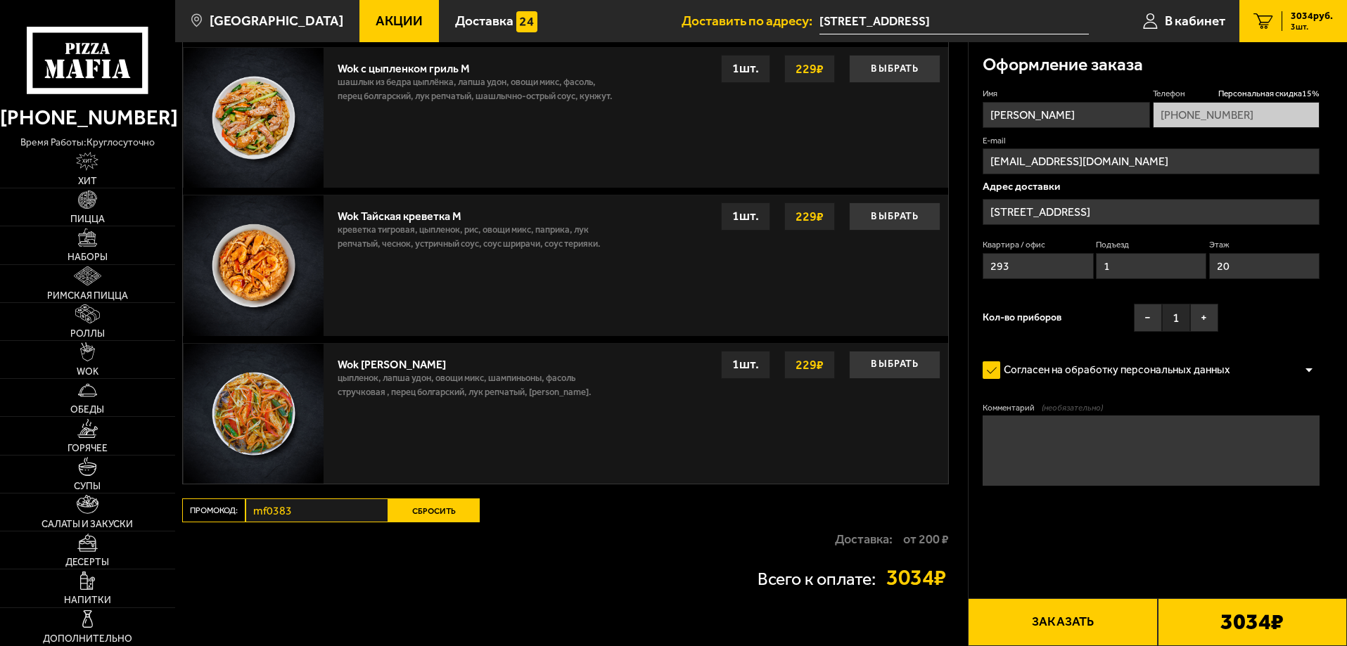
scroll to position [1266, 0]
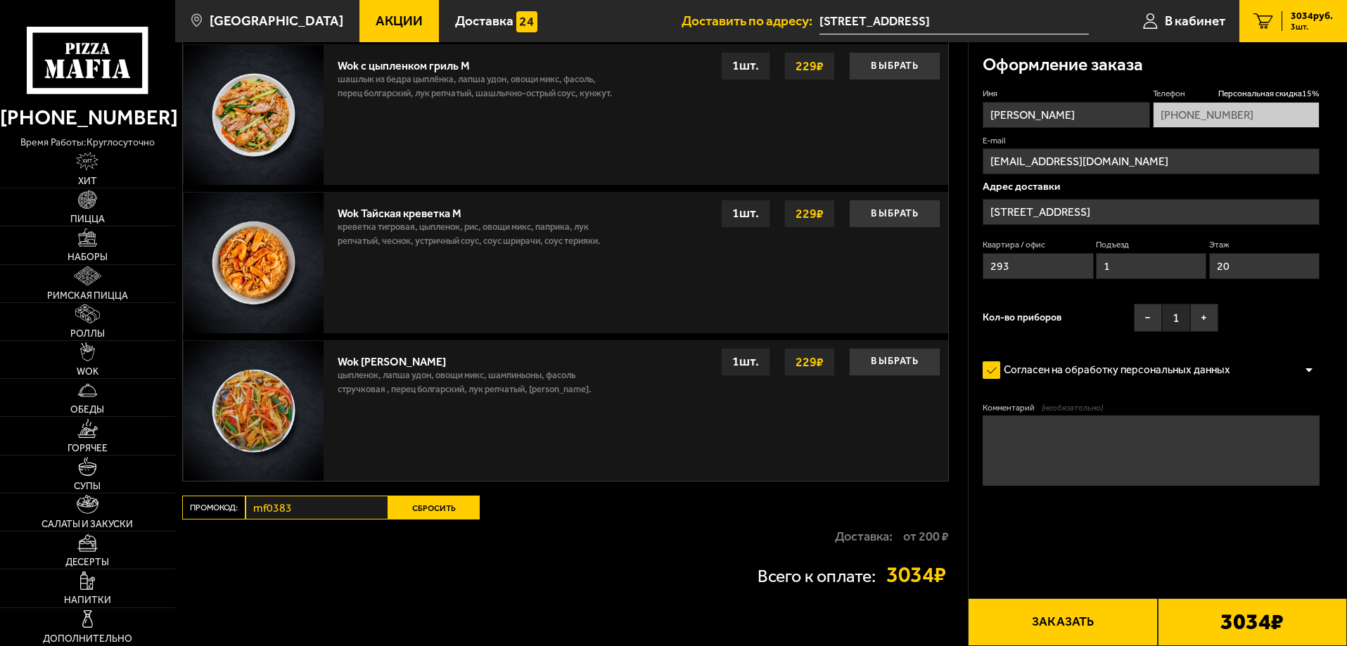
click at [415, 517] on button "Сбросить" at bounding box center [433, 508] width 91 height 24
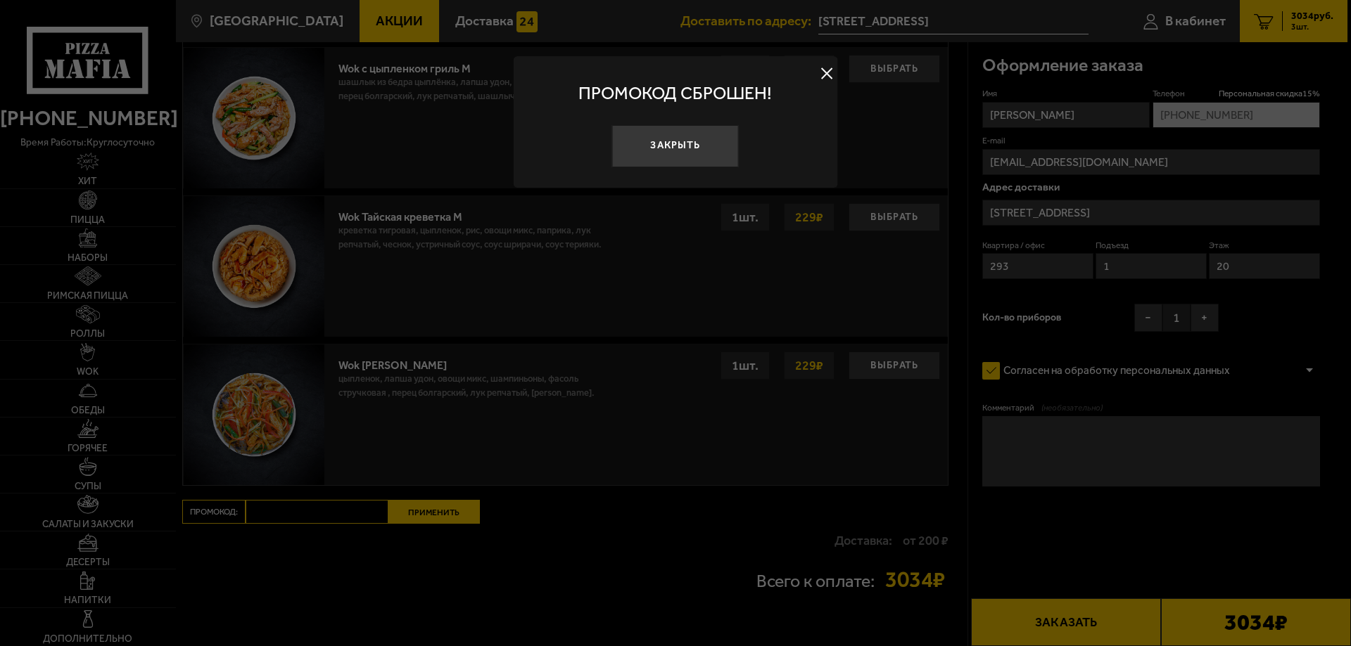
click at [667, 144] on button "Закрыть" at bounding box center [675, 146] width 127 height 42
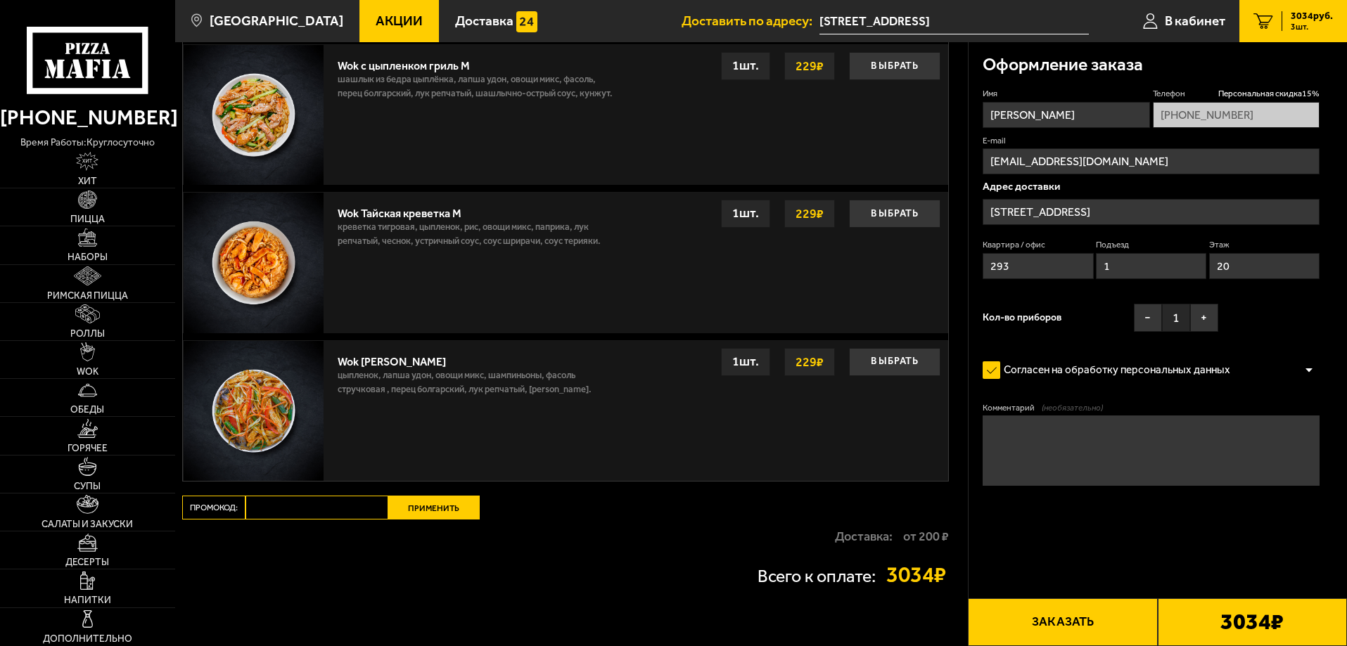
click at [324, 509] on input "Промокод:" at bounding box center [317, 508] width 143 height 24
paste input "mf0381"
type input "mf0381"
click at [422, 517] on button "Применить" at bounding box center [433, 508] width 91 height 24
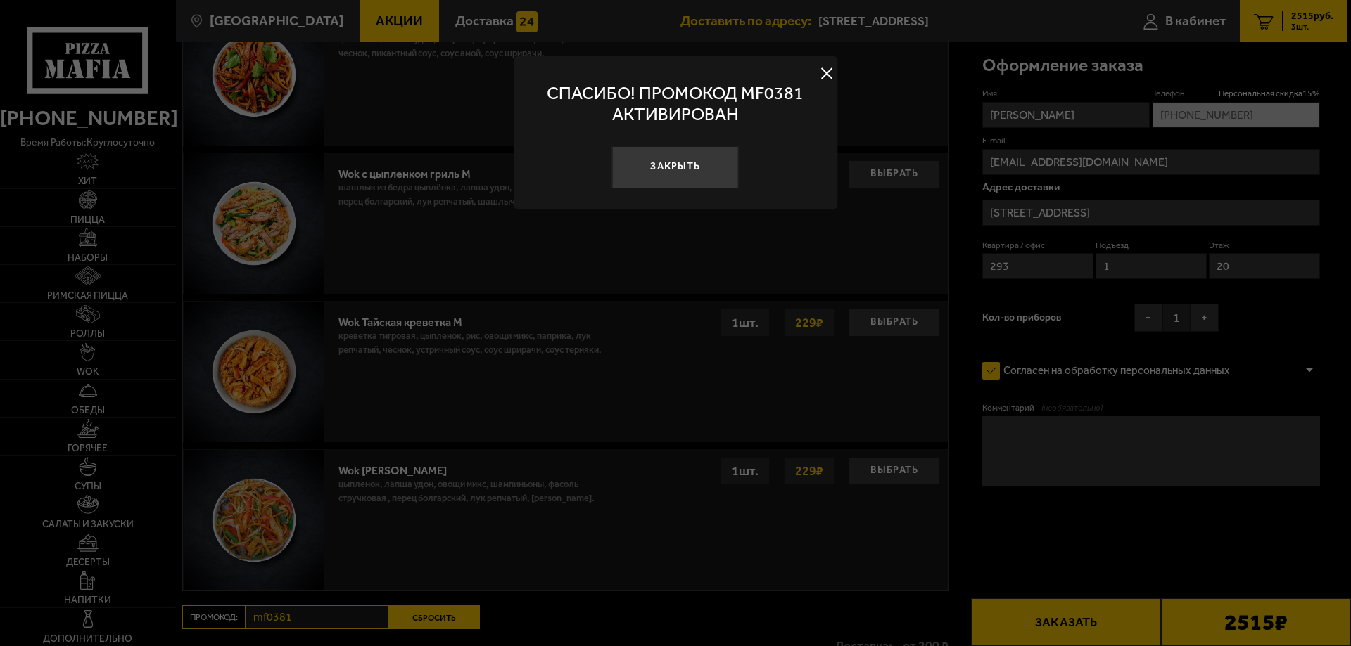
click at [685, 176] on button "Закрыть" at bounding box center [675, 167] width 127 height 42
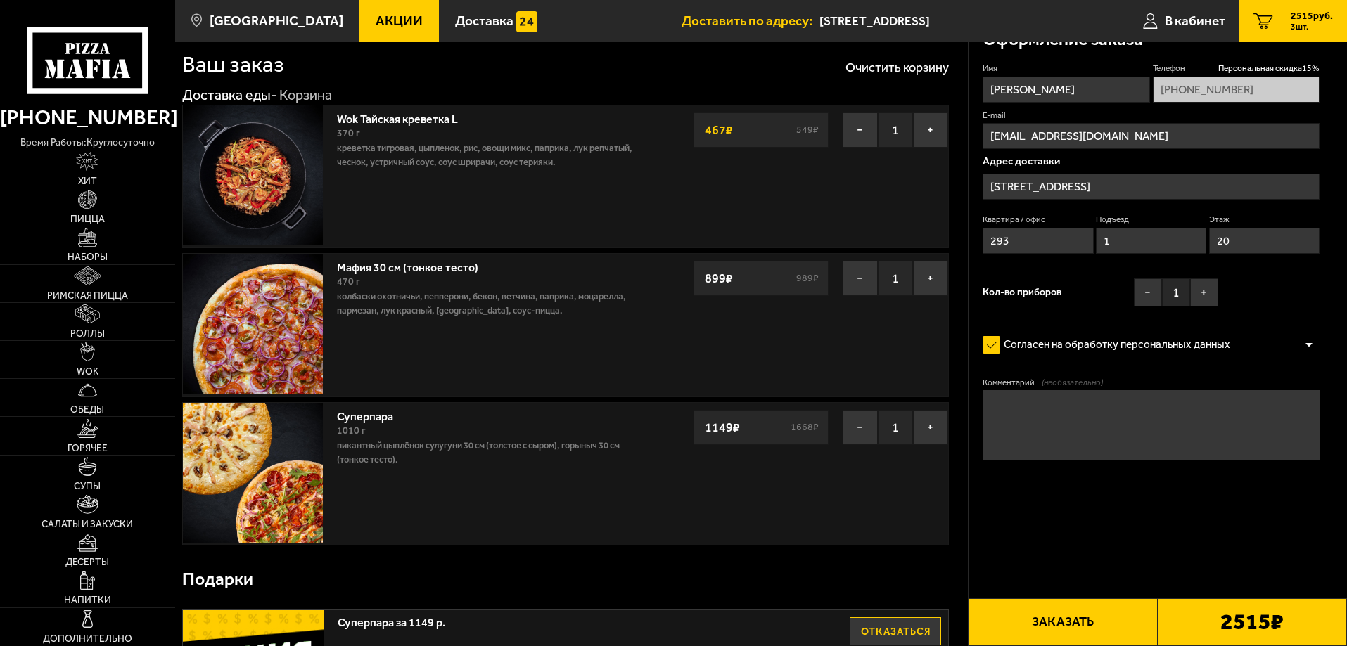
scroll to position [0, 0]
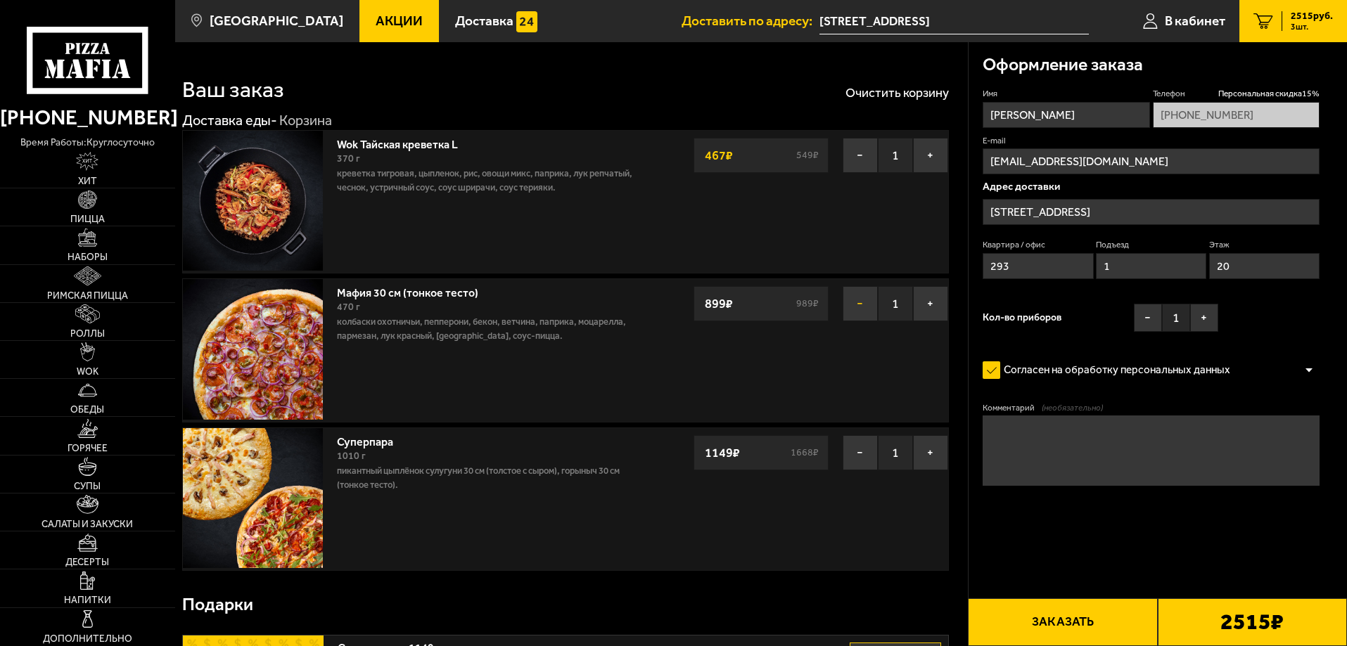
click at [862, 309] on button "−" at bounding box center [860, 303] width 35 height 35
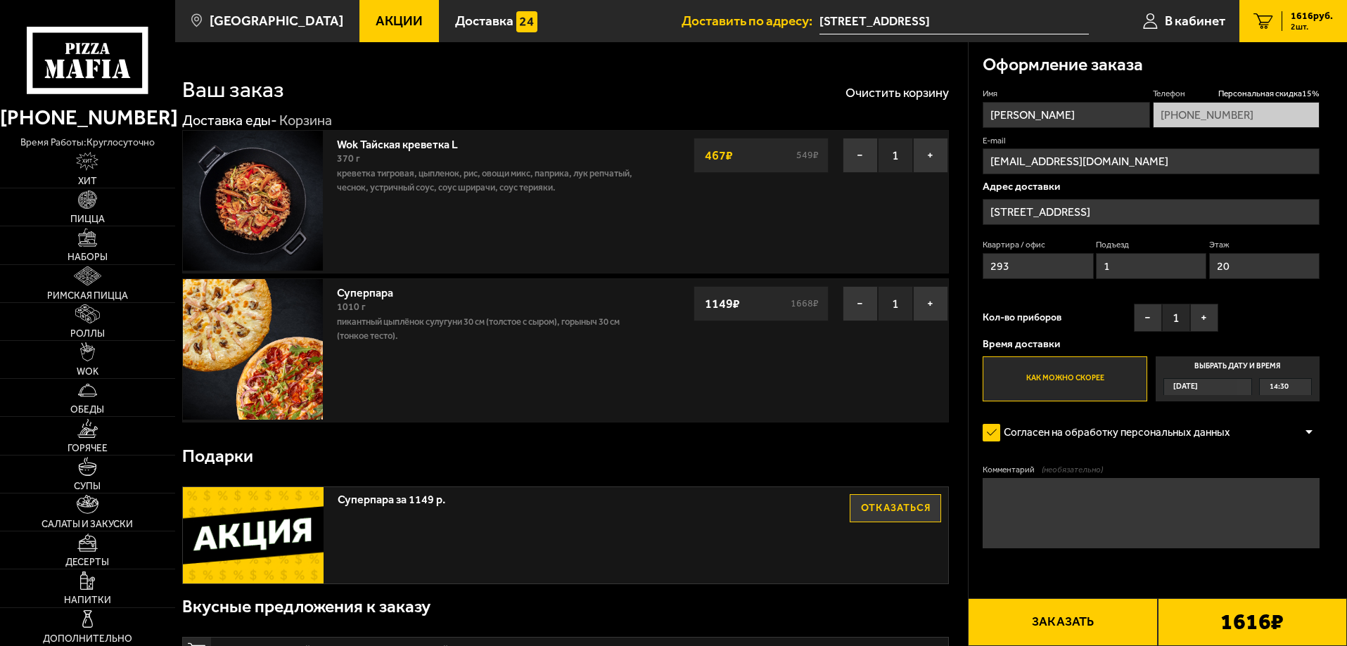
click at [1109, 623] on button "Заказать" at bounding box center [1062, 623] width 189 height 48
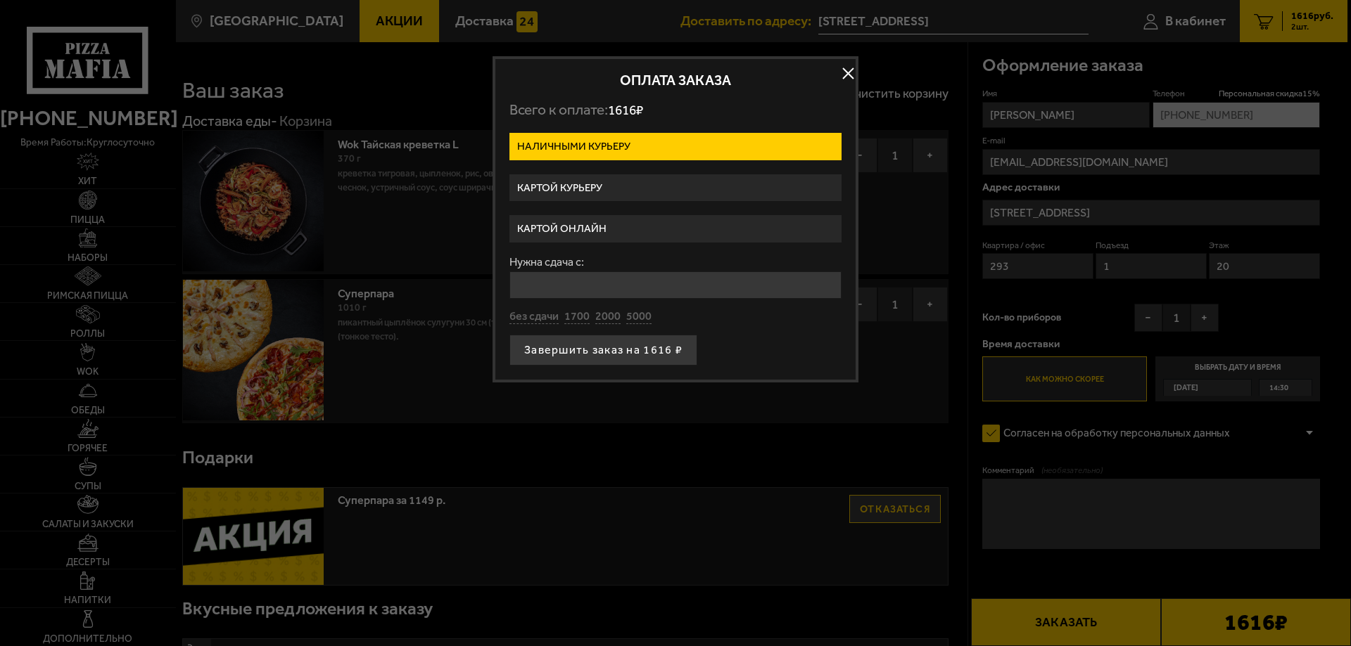
click at [610, 227] on label "Картой онлайн" at bounding box center [675, 228] width 332 height 27
click at [0, 0] on input "Картой онлайн" at bounding box center [0, 0] width 0 height 0
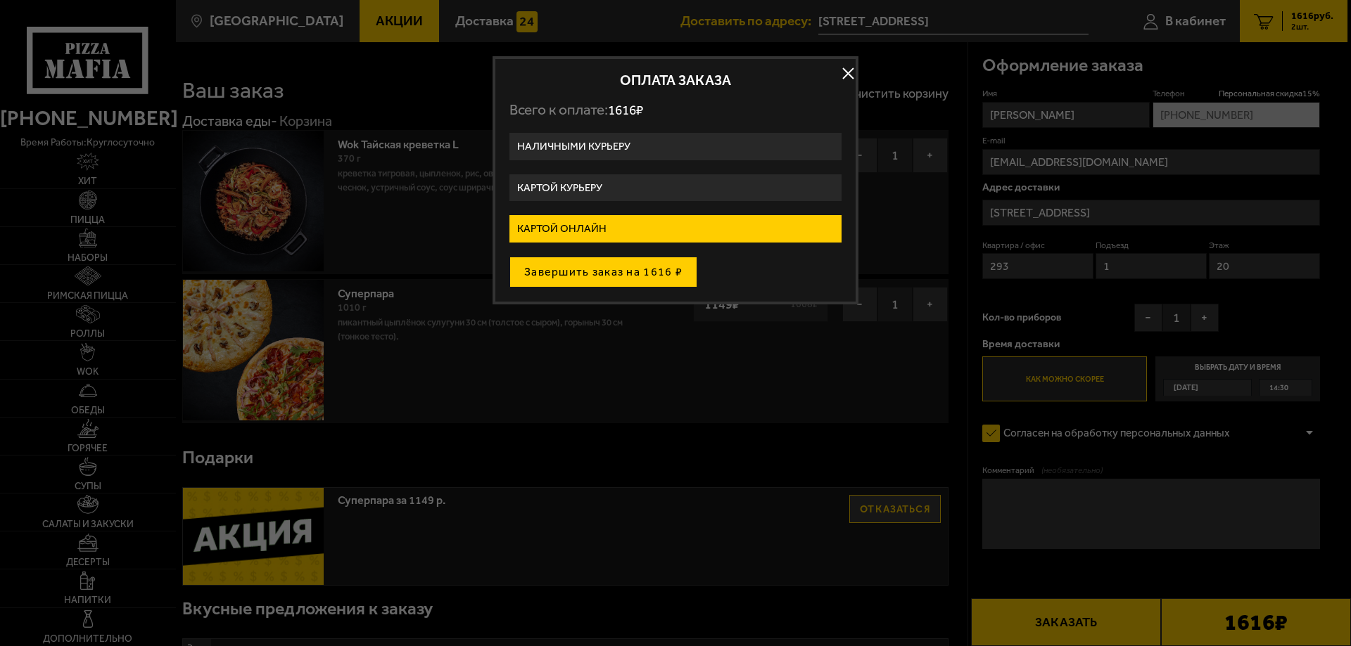
click at [613, 269] on button "Завершить заказ на 1616 ₽" at bounding box center [603, 272] width 188 height 31
